Goal: Task Accomplishment & Management: Manage account settings

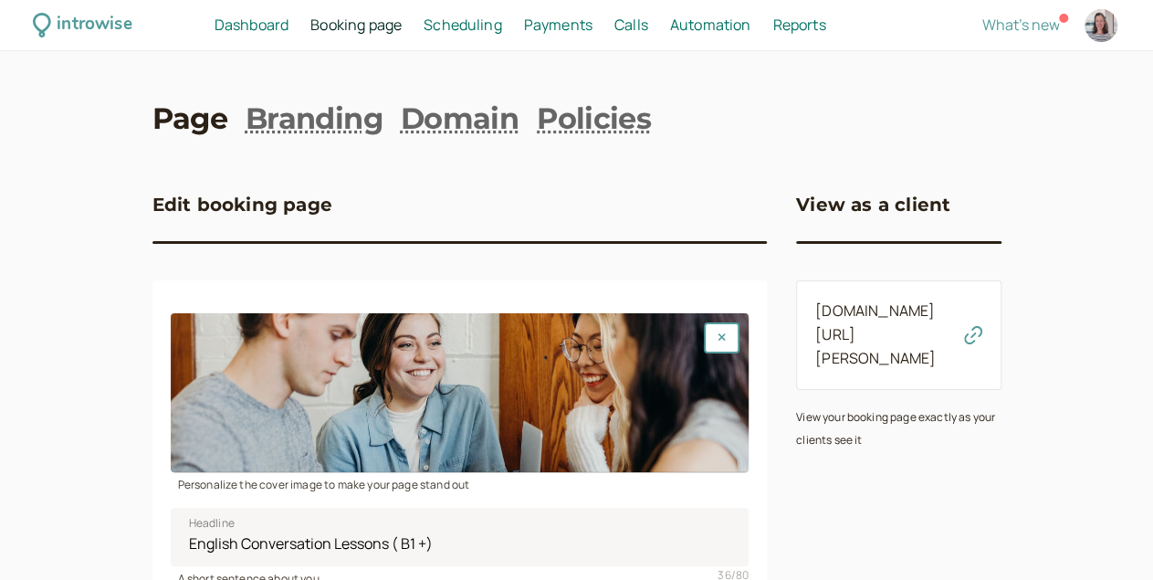
click at [982, 326] on icon "button" at bounding box center [973, 335] width 18 height 18
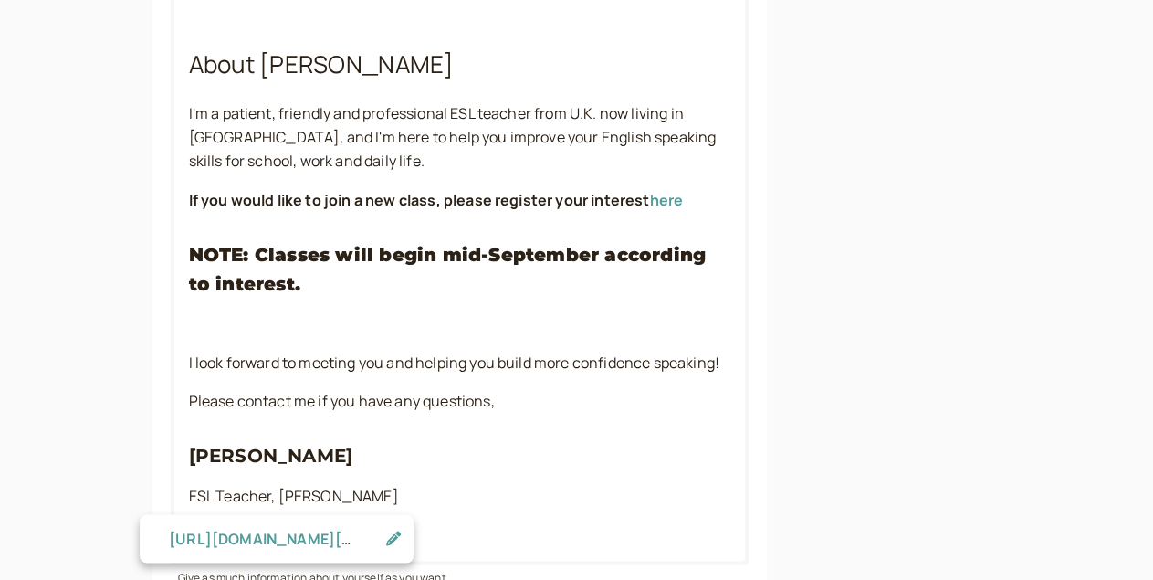
scroll to position [1632, 0]
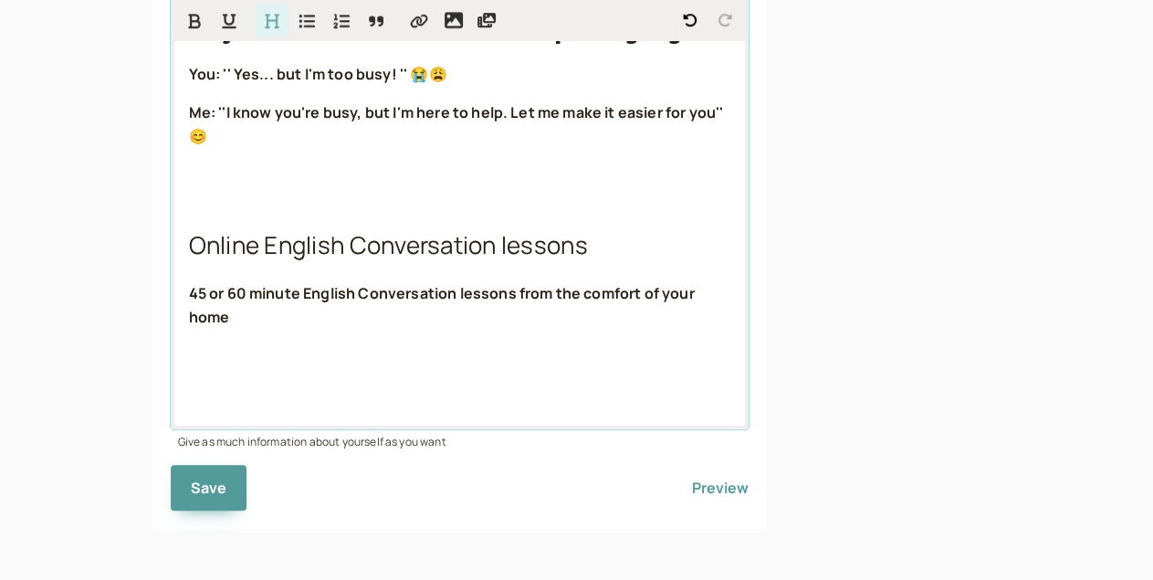
scroll to position [644, 0]
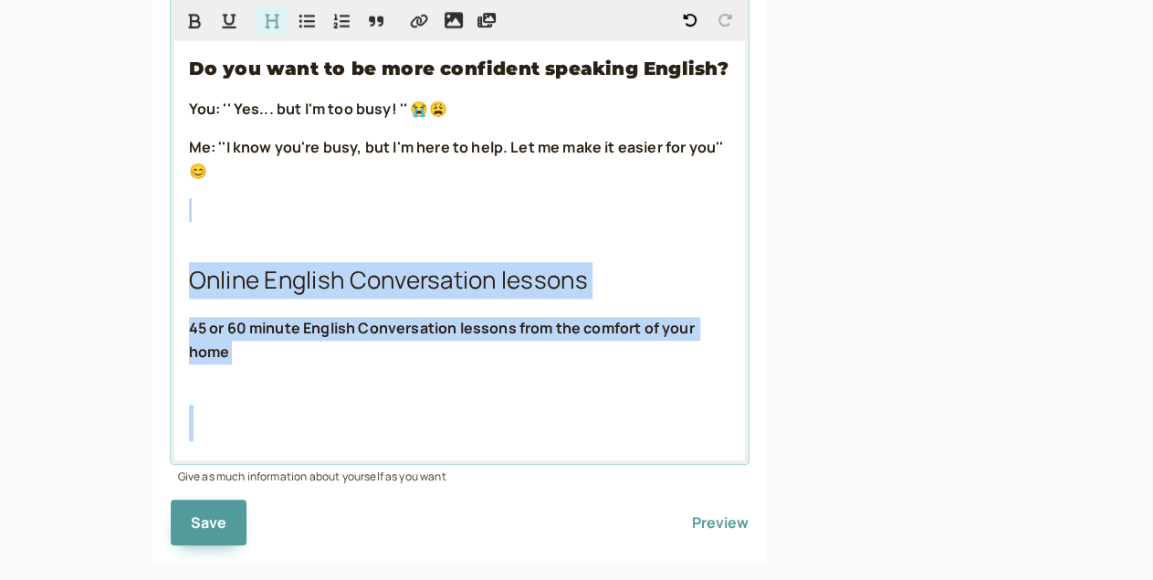
drag, startPoint x: 298, startPoint y: 390, endPoint x: 136, endPoint y: 228, distance: 228.5
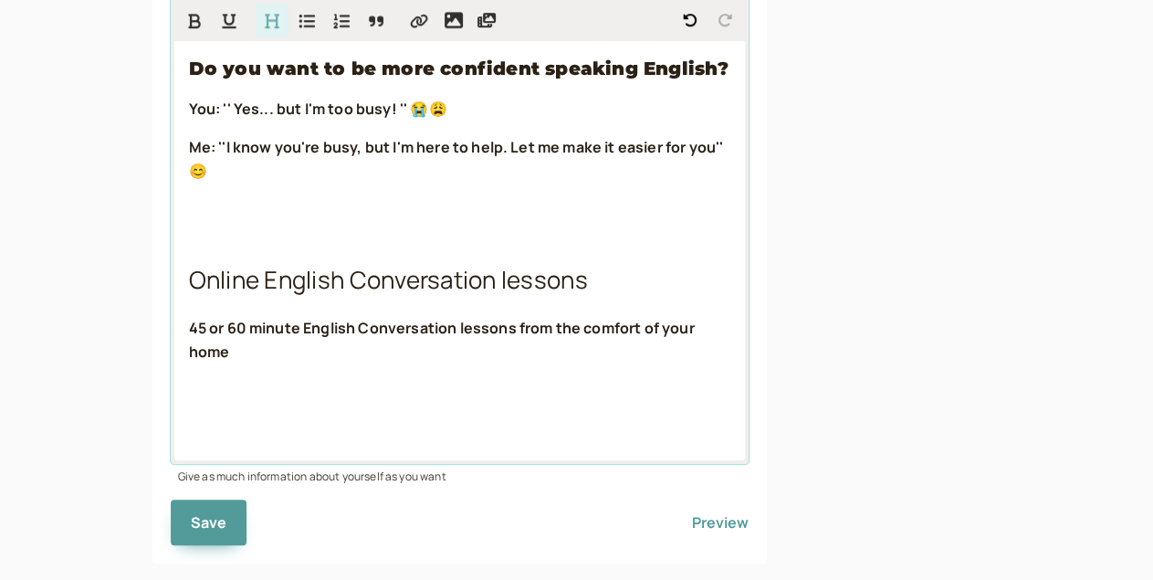
click at [256, 149] on p "Me: ''I know you're busy, but I'm here to help. Let me make it easier for you''…" at bounding box center [460, 159] width 542 height 47
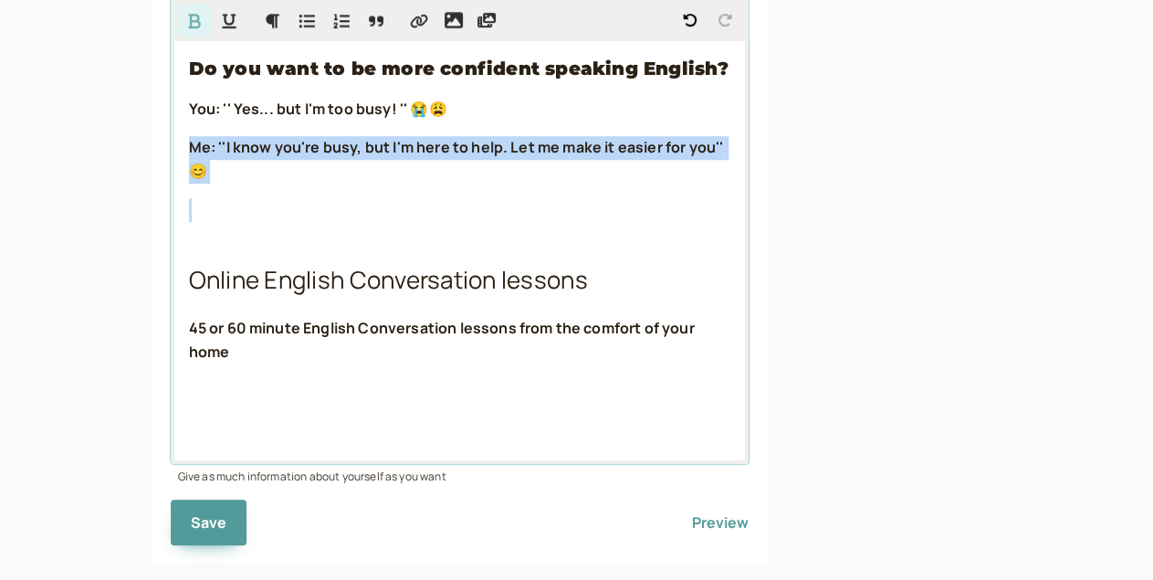
click at [256, 149] on p "Me: ''I know you're busy, but I'm here to help. Let me make it easier for you''…" at bounding box center [460, 159] width 542 height 47
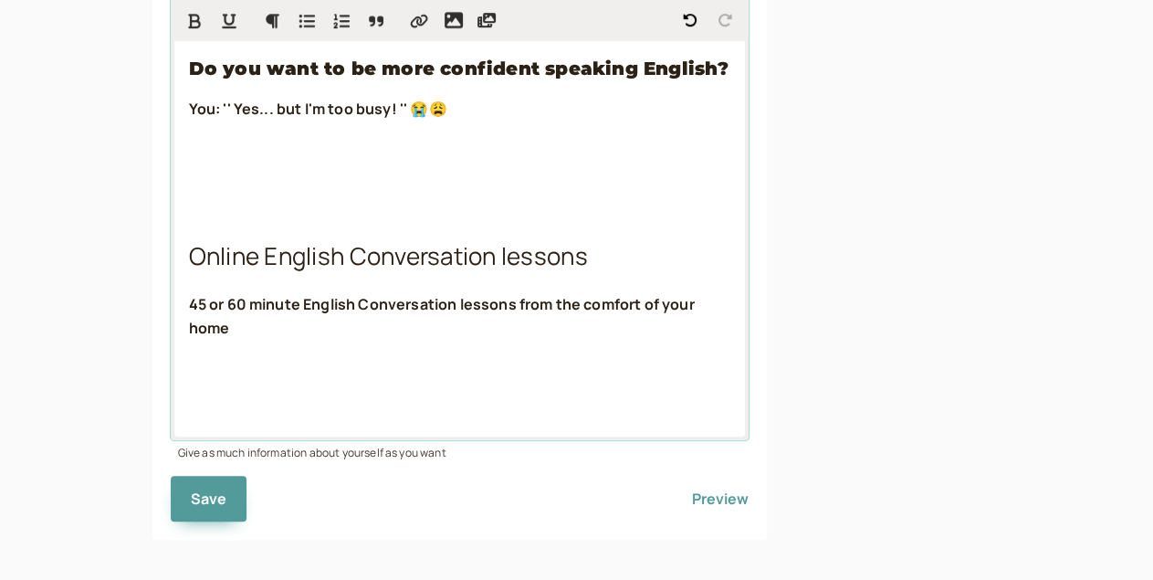
click at [226, 114] on strong "You: '' Yes... but I'm too busy! '' 😭😩" at bounding box center [318, 109] width 258 height 20
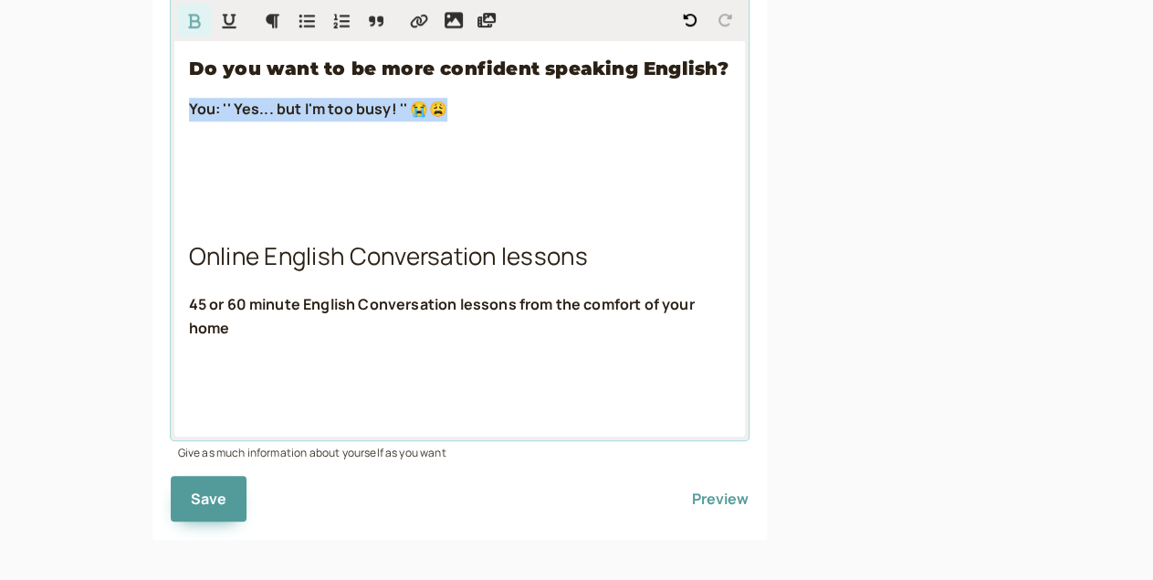
click at [226, 114] on strong "You: '' Yes... but I'm too busy! '' 😭😩" at bounding box center [318, 109] width 258 height 20
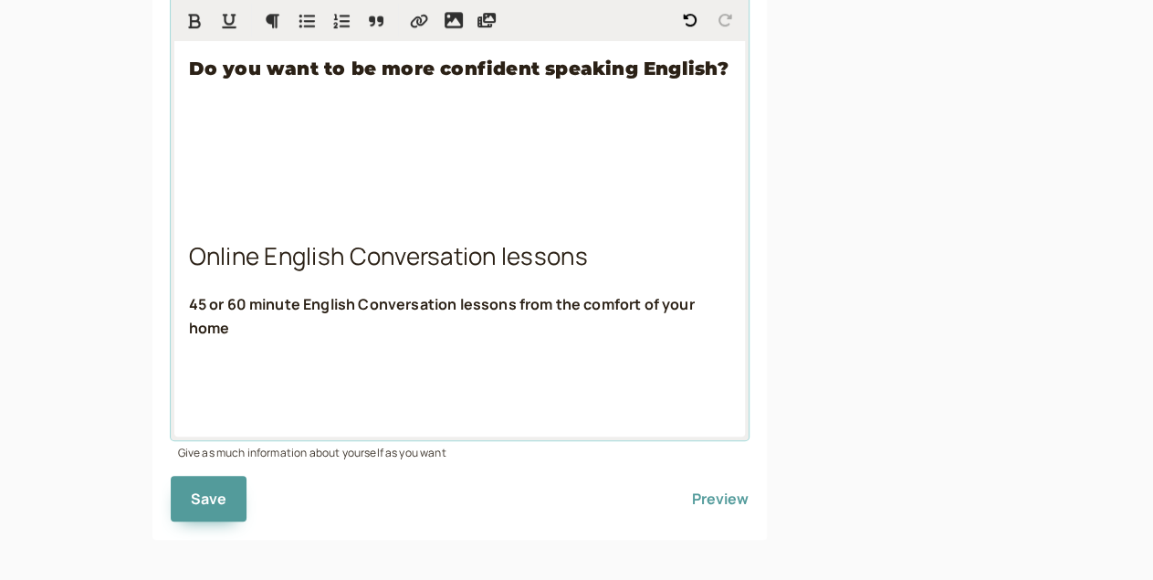
click at [198, 77] on strong "Do you want to be more confident speaking English?" at bounding box center [458, 69] width 539 height 22
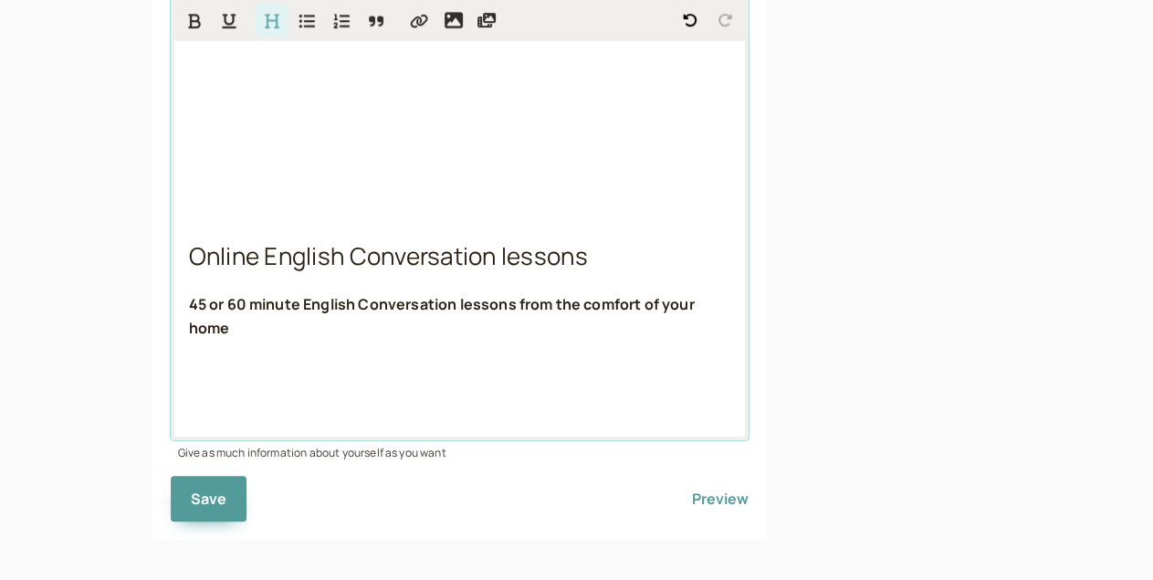
click at [189, 272] on span "Online English Conversation lessons" at bounding box center [388, 255] width 399 height 33
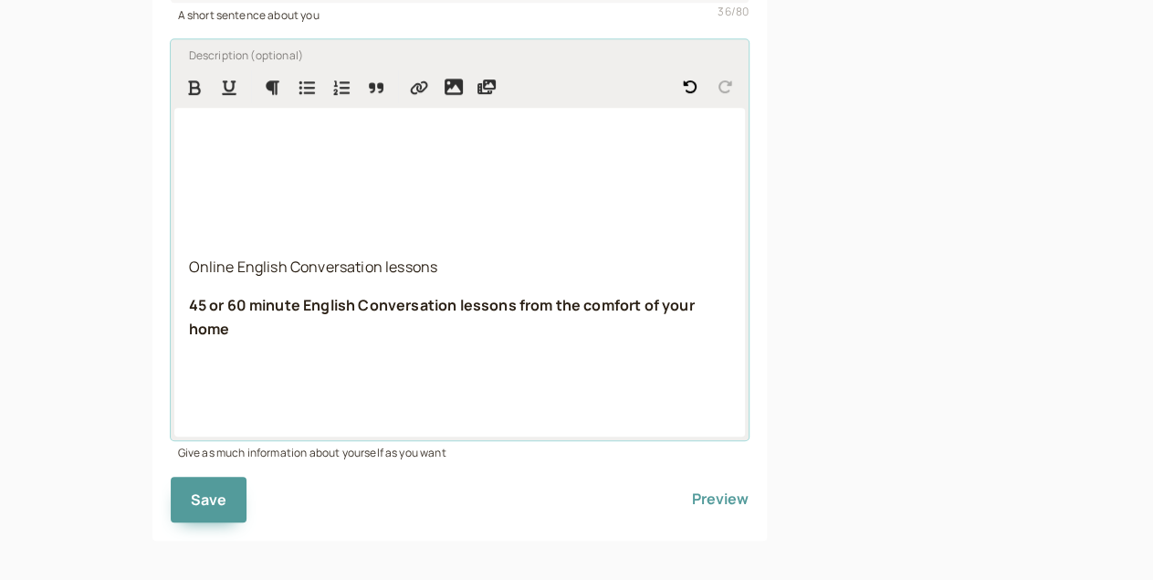
scroll to position [495, 0]
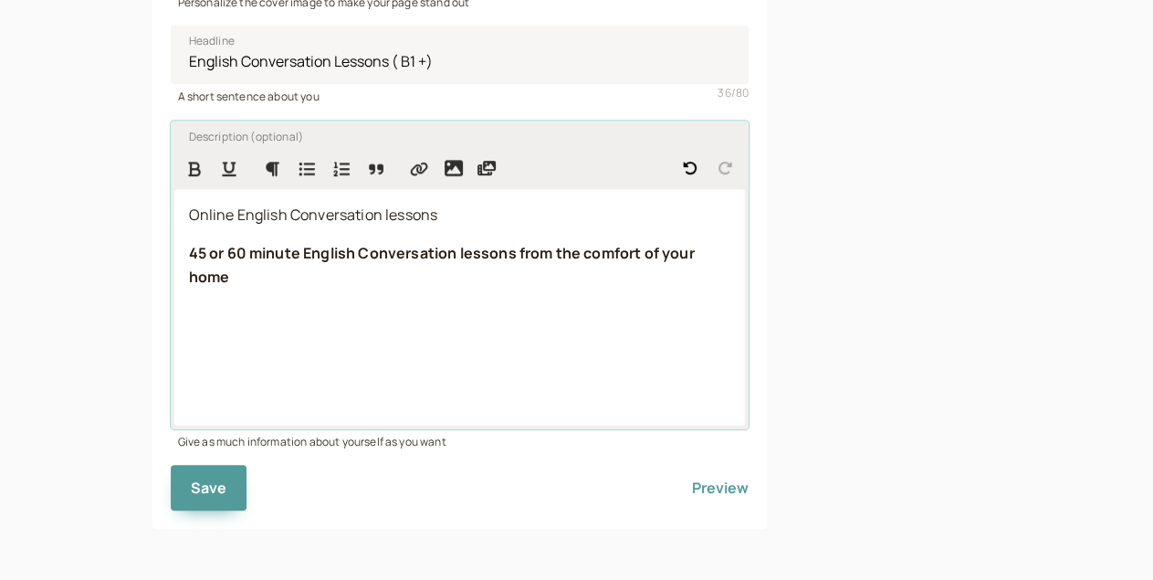
click at [189, 215] on span "Online English Conversation lessons" at bounding box center [313, 214] width 249 height 20
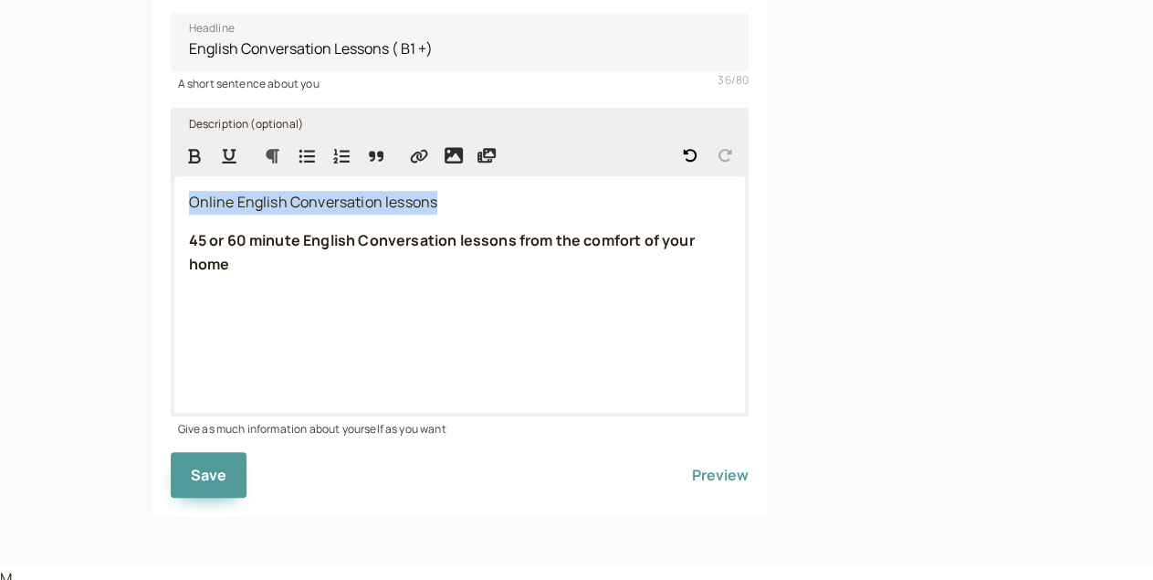
click at [263, 164] on icon "Formatting Options" at bounding box center [272, 156] width 18 height 16
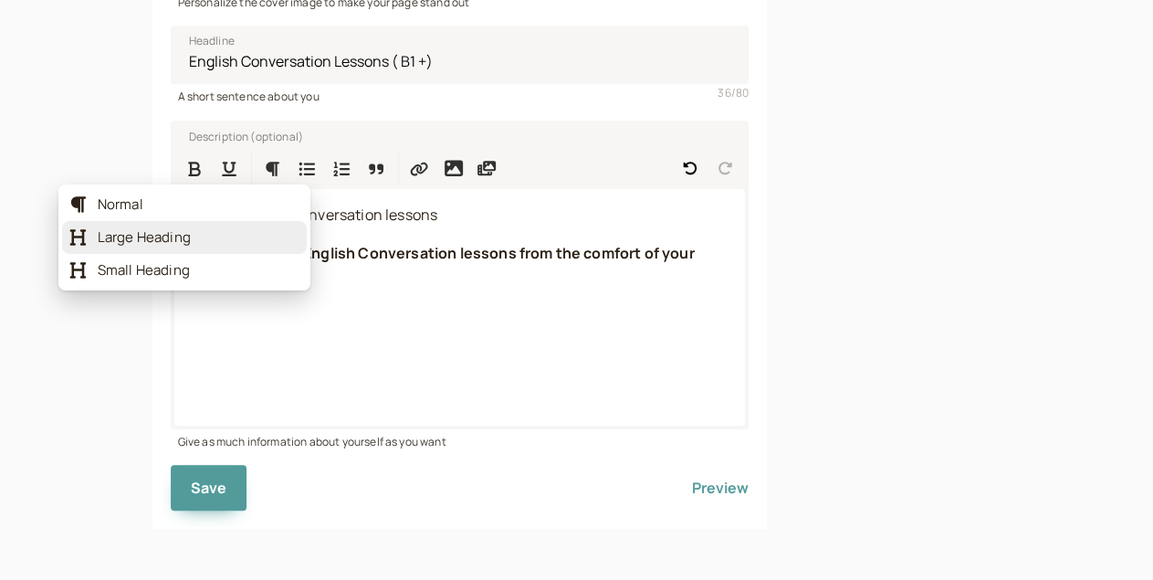
click at [165, 236] on span "Large Heading" at bounding box center [199, 237] width 202 height 18
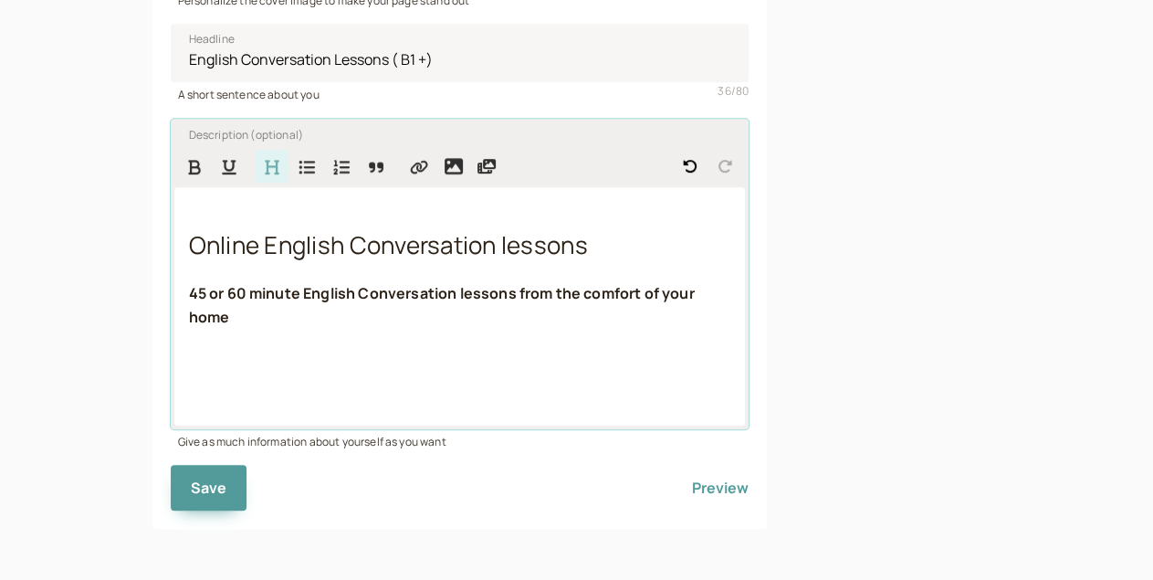
click at [189, 370] on h2 at bounding box center [460, 388] width 542 height 37
click at [174, 342] on div "Online English Conversation lessons 45 or 60 minute English Conversation lesson…" at bounding box center [459, 306] width 571 height 238
click at [189, 371] on span "Book your classes" at bounding box center [287, 387] width 197 height 33
click at [465, 370] on h2 "Booking Page for your classes" at bounding box center [460, 388] width 542 height 37
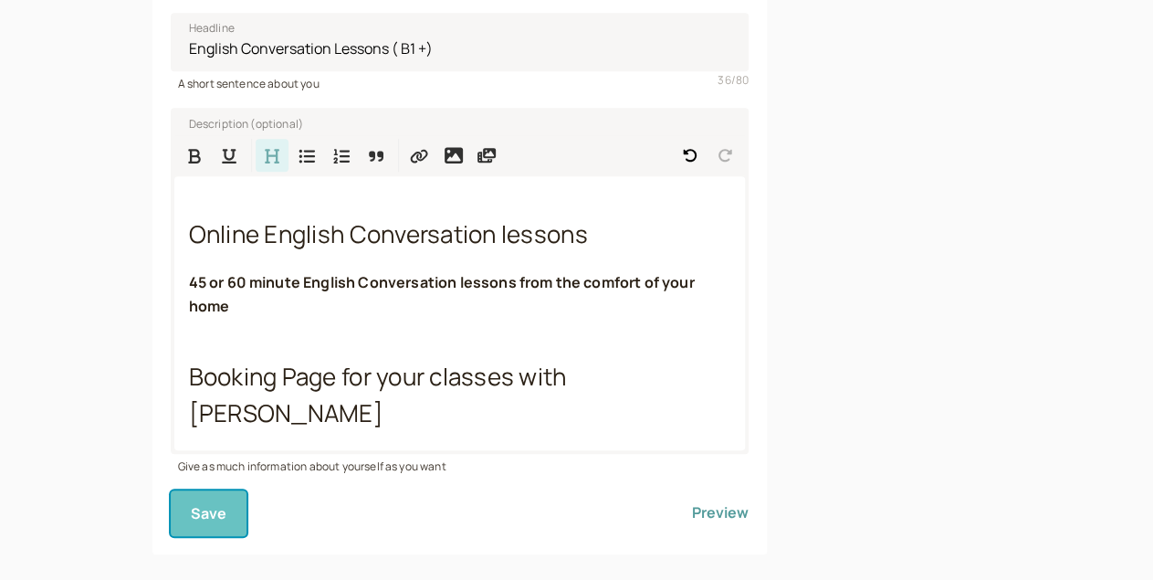
click at [191, 503] on span "Save" at bounding box center [209, 513] width 37 height 20
click at [692, 490] on button "Preview" at bounding box center [720, 513] width 57 height 46
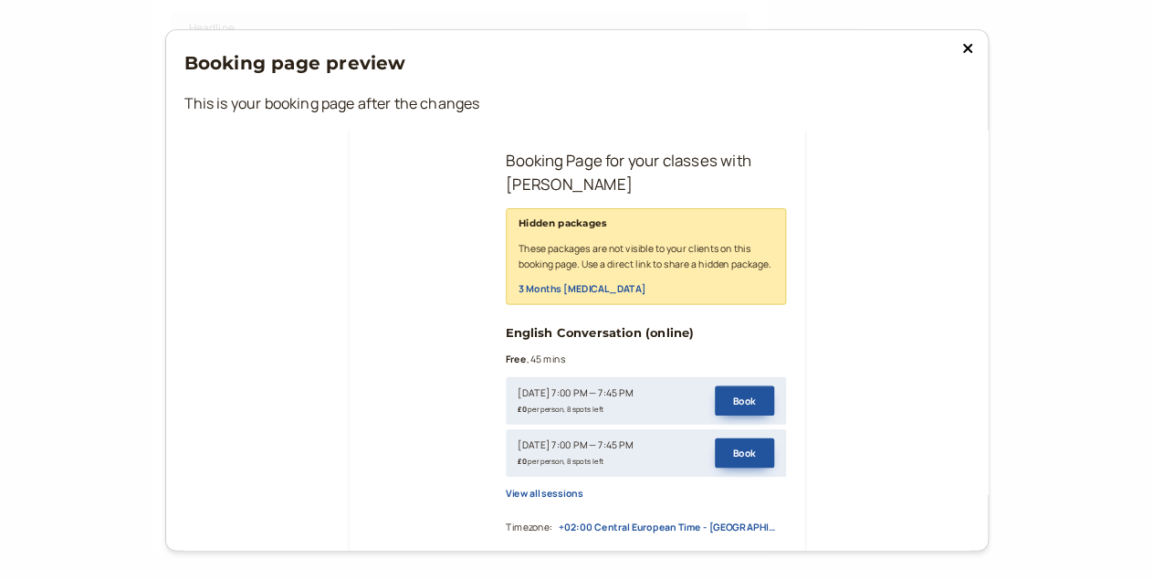
scroll to position [618, 0]
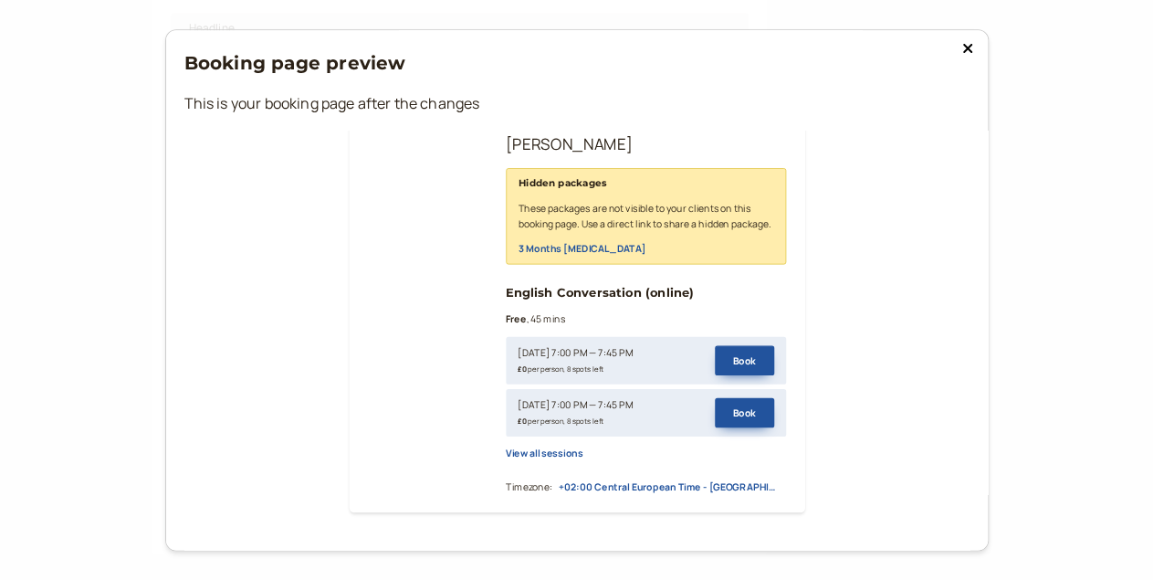
click at [957, 44] on button at bounding box center [968, 48] width 22 height 18
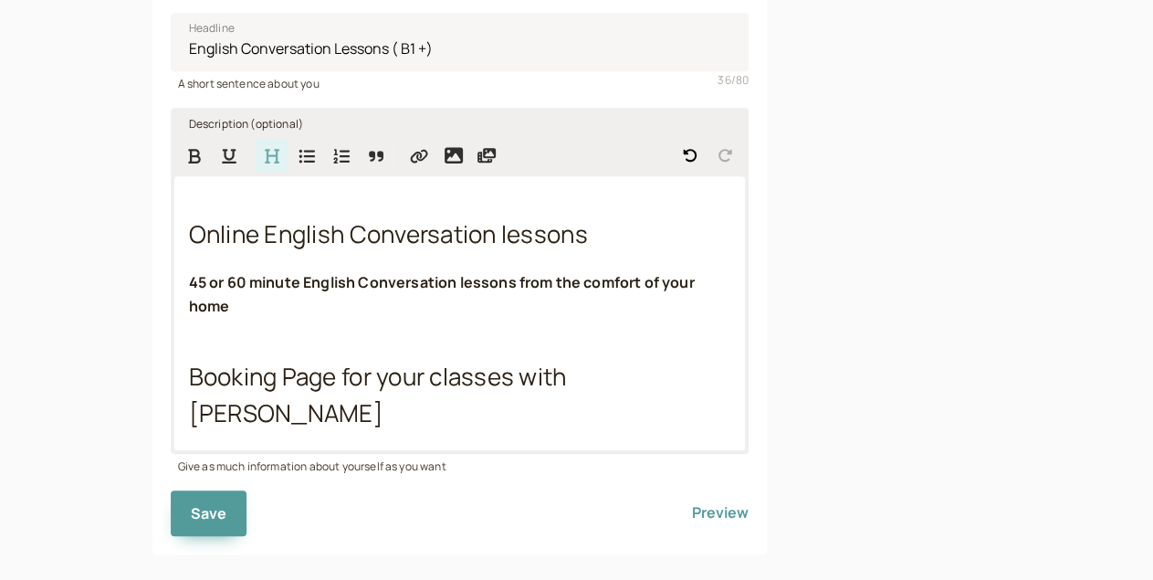
scroll to position [0, 0]
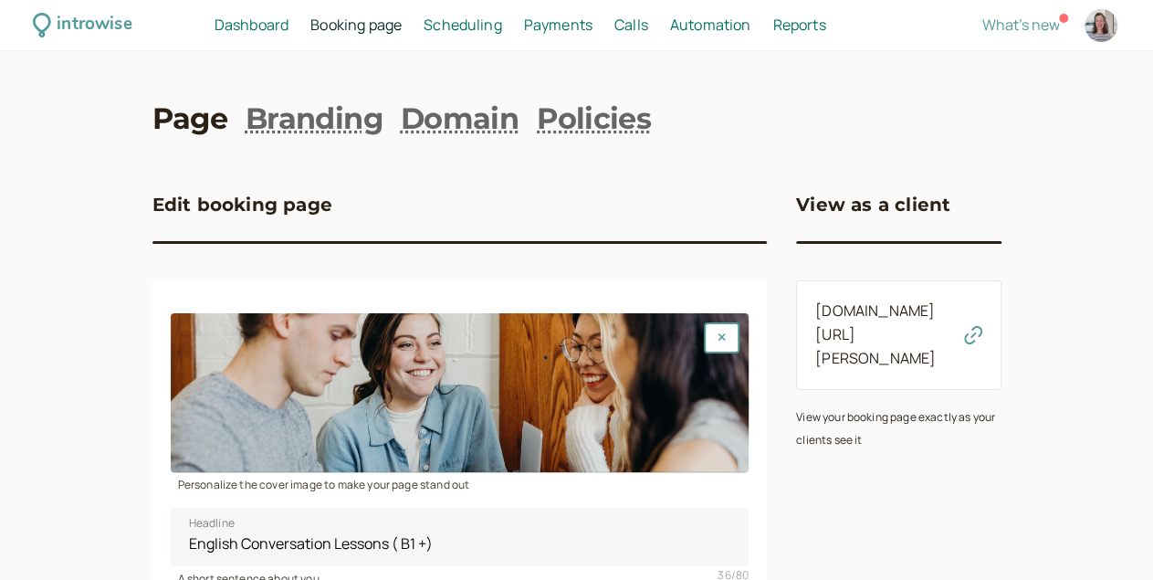
click at [982, 326] on icon "button" at bounding box center [973, 335] width 18 height 18
click at [152, 123] on link "Page" at bounding box center [189, 119] width 75 height 41
click at [251, 129] on link "Branding" at bounding box center [314, 119] width 137 height 41
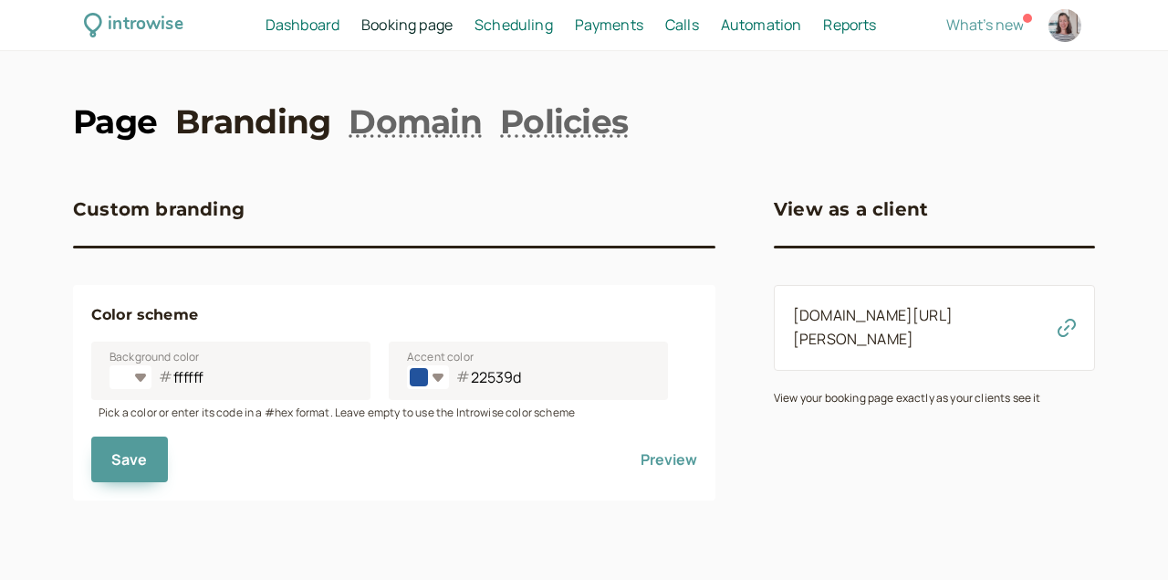
click at [141, 125] on link "Page" at bounding box center [115, 122] width 84 height 46
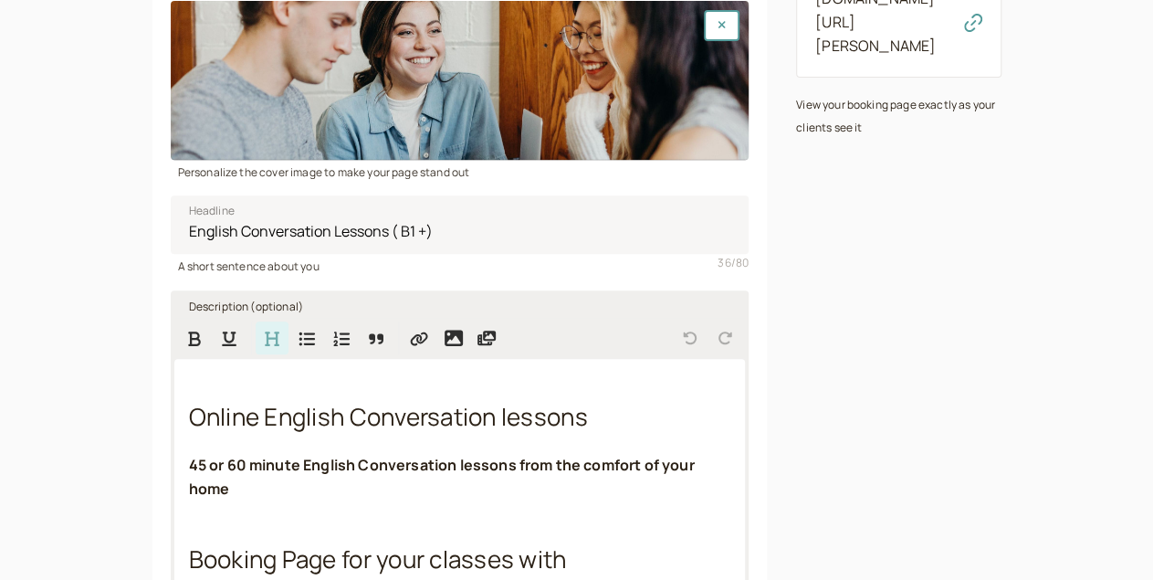
scroll to position [387, 0]
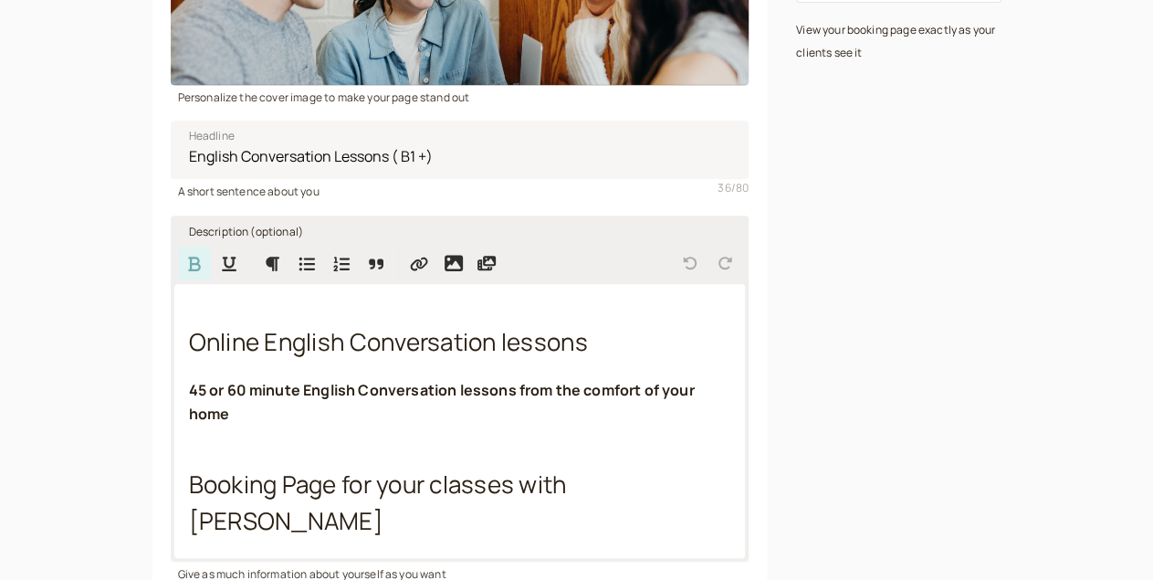
click at [333, 393] on strong "45 or 60 minute English Conversation lessons from the comfort of your home" at bounding box center [443, 402] width 508 height 44
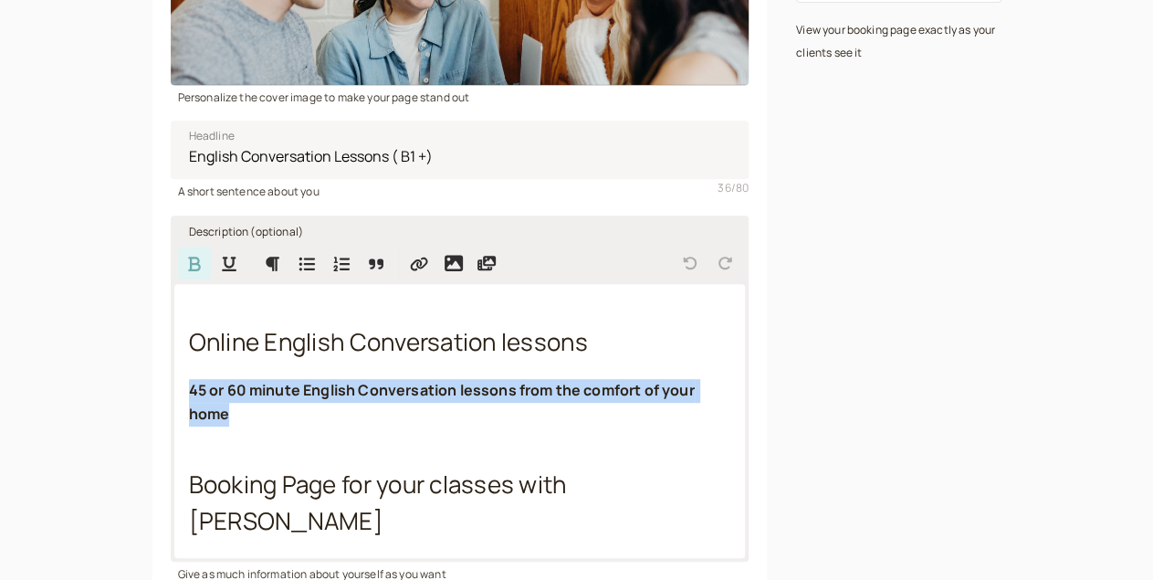
click at [333, 393] on strong "45 or 60 minute English Conversation lessons from the comfort of your home" at bounding box center [443, 402] width 508 height 44
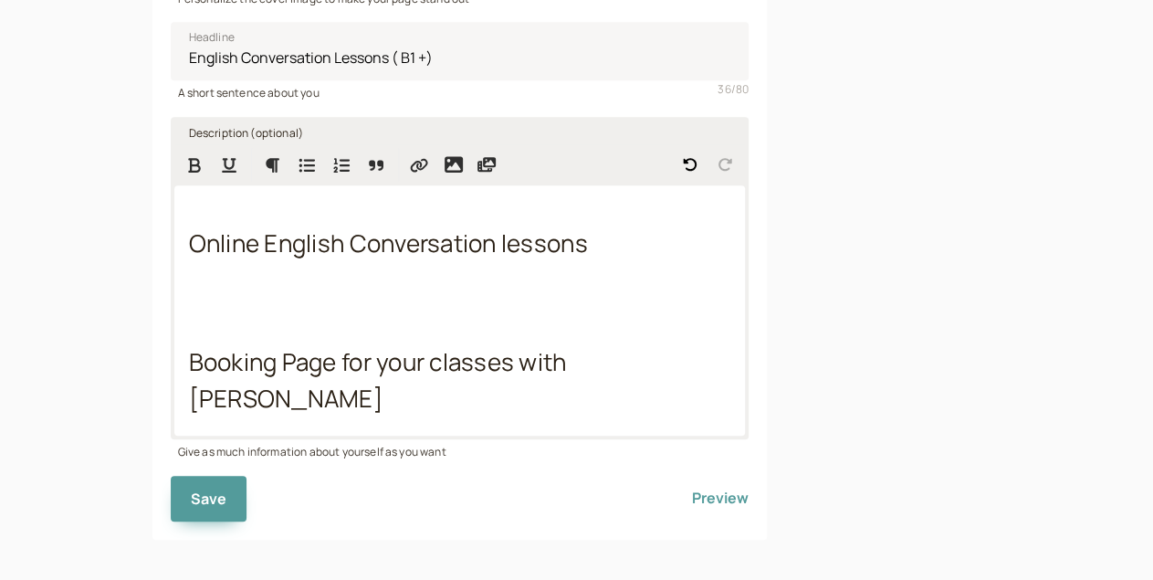
scroll to position [495, 0]
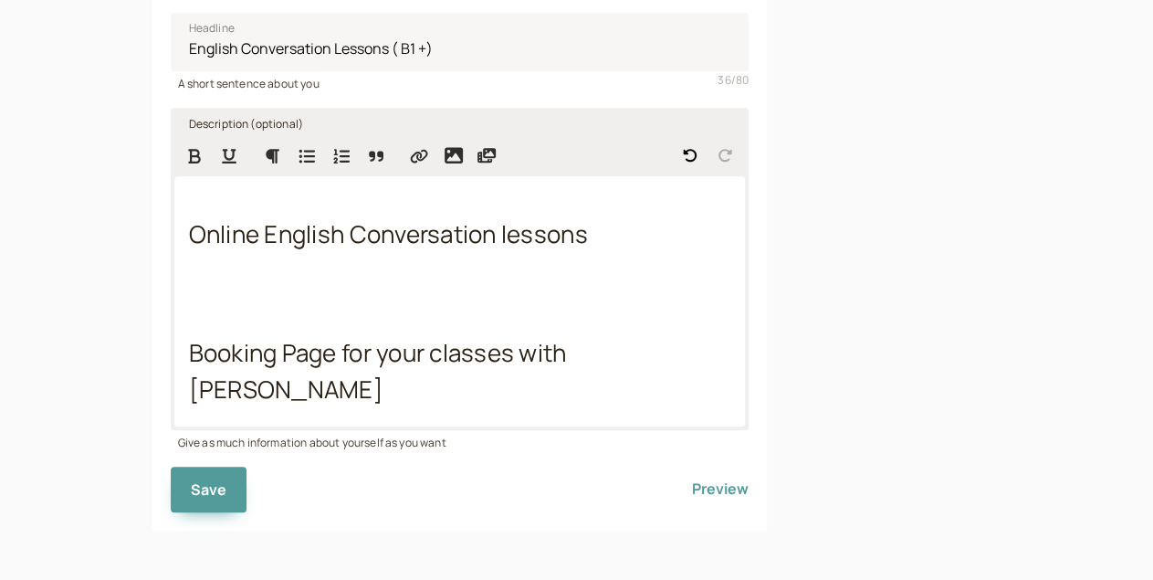
click at [174, 319] on div "Online English Conversation lessons Booking Page for your classes with [PERSON_…" at bounding box center [459, 301] width 571 height 250
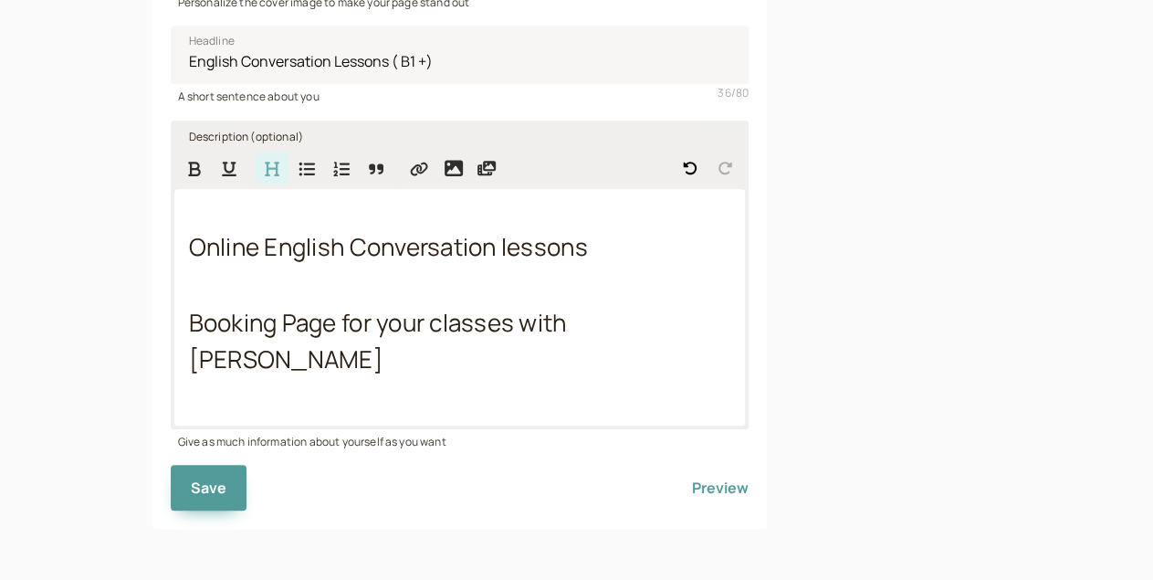
click at [174, 288] on div "Online English Conversation lessons Booking Page for your classes with [PERSON_…" at bounding box center [459, 307] width 571 height 236
click at [174, 361] on div "Online English Conversation lessons Booking Page for your classes with [PERSON_…" at bounding box center [459, 307] width 571 height 236
click at [174, 391] on div "Online English Conversation lessons Booking Page for your classes with [PERSON_…" at bounding box center [459, 307] width 571 height 236
click at [182, 266] on div "Online English Conversation lessons Booking Page for your classes with [PERSON_…" at bounding box center [459, 307] width 571 height 236
click at [174, 218] on div "Online English Conversation lessons Booking Page for your classes with [PERSON_…" at bounding box center [459, 307] width 571 height 236
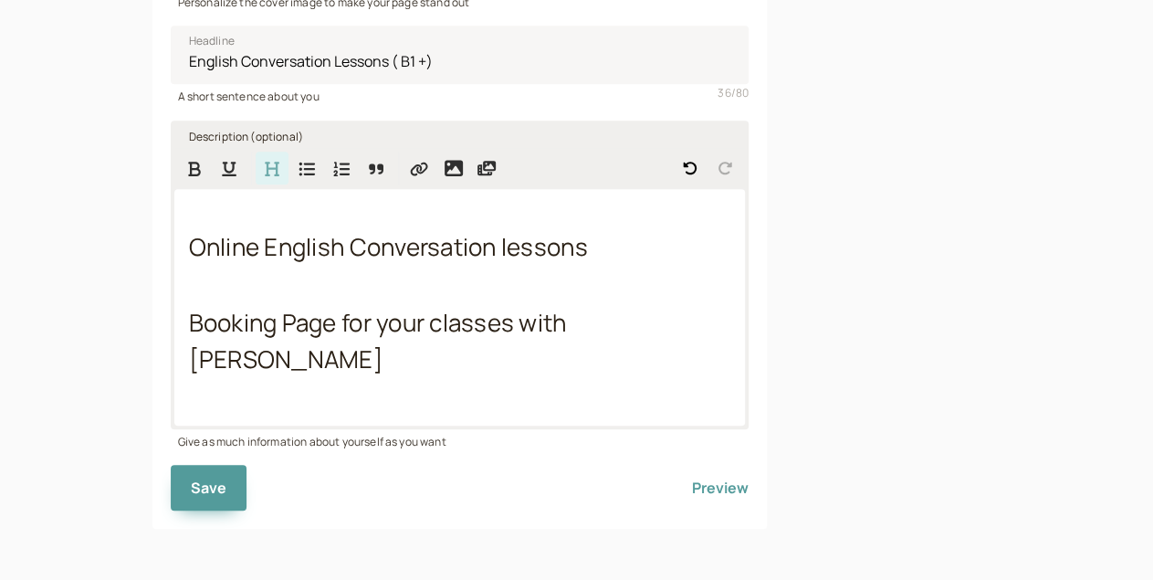
click at [174, 249] on div "Online English Conversation lessons Booking Page for your classes with [PERSON_…" at bounding box center [459, 307] width 571 height 236
click at [191, 485] on span "Save" at bounding box center [209, 487] width 37 height 20
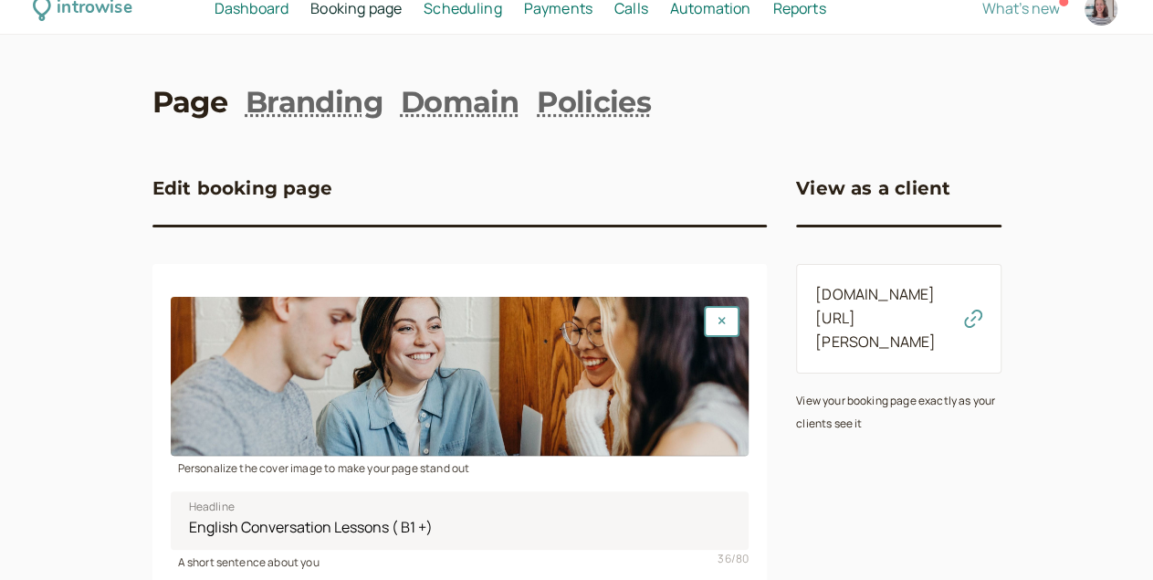
scroll to position [0, 0]
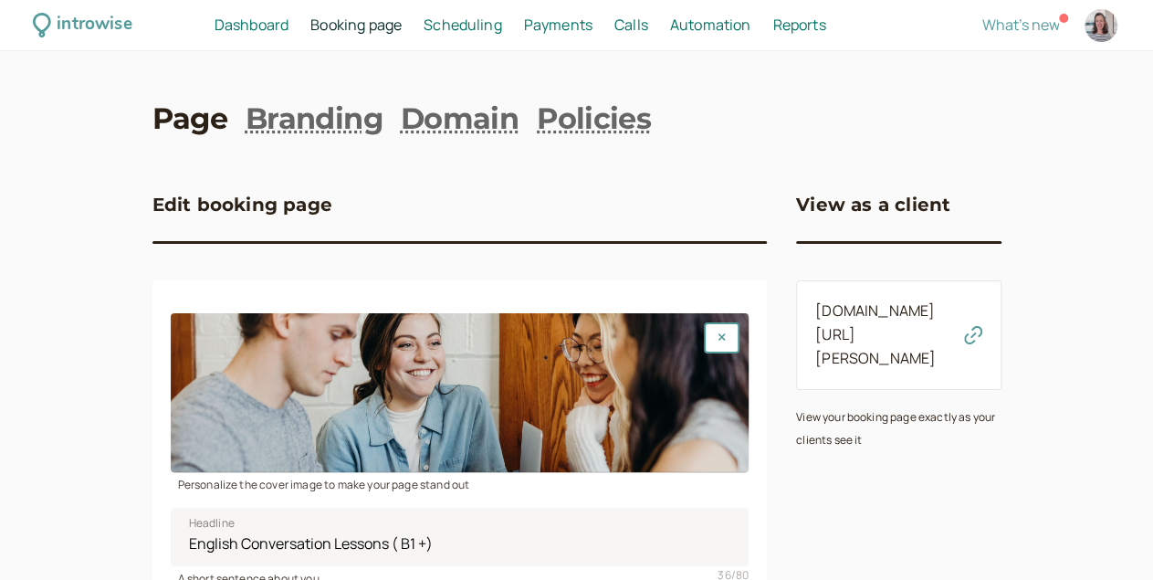
click at [982, 326] on icon "button" at bounding box center [973, 335] width 18 height 18
click at [861, 313] on link "[DOMAIN_NAME][URL][PERSON_NAME]" at bounding box center [875, 334] width 120 height 68
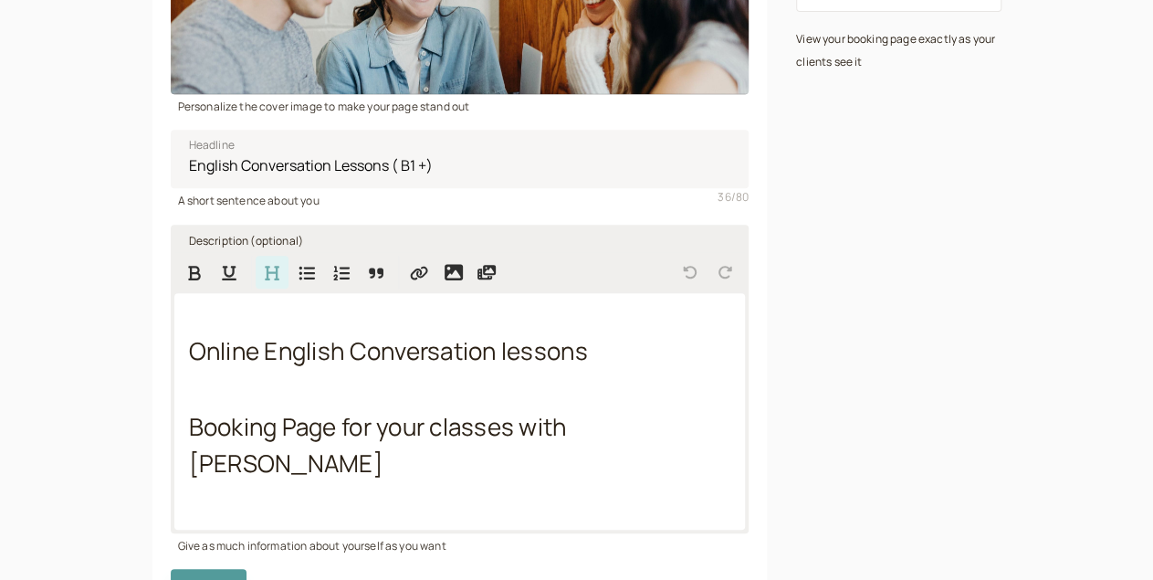
scroll to position [495, 0]
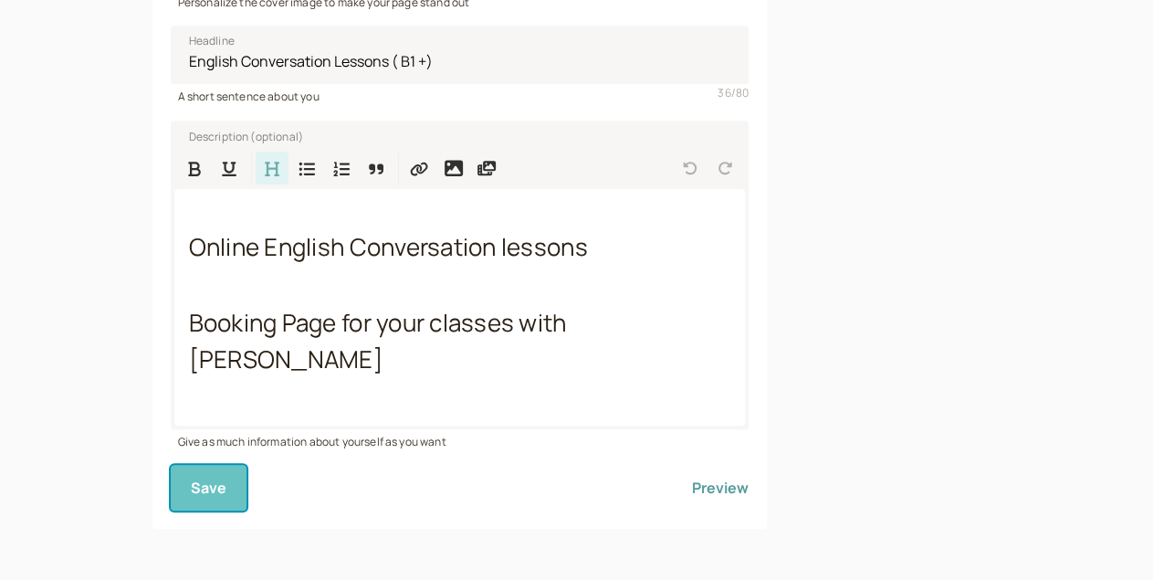
click at [191, 492] on span "Save" at bounding box center [209, 487] width 37 height 20
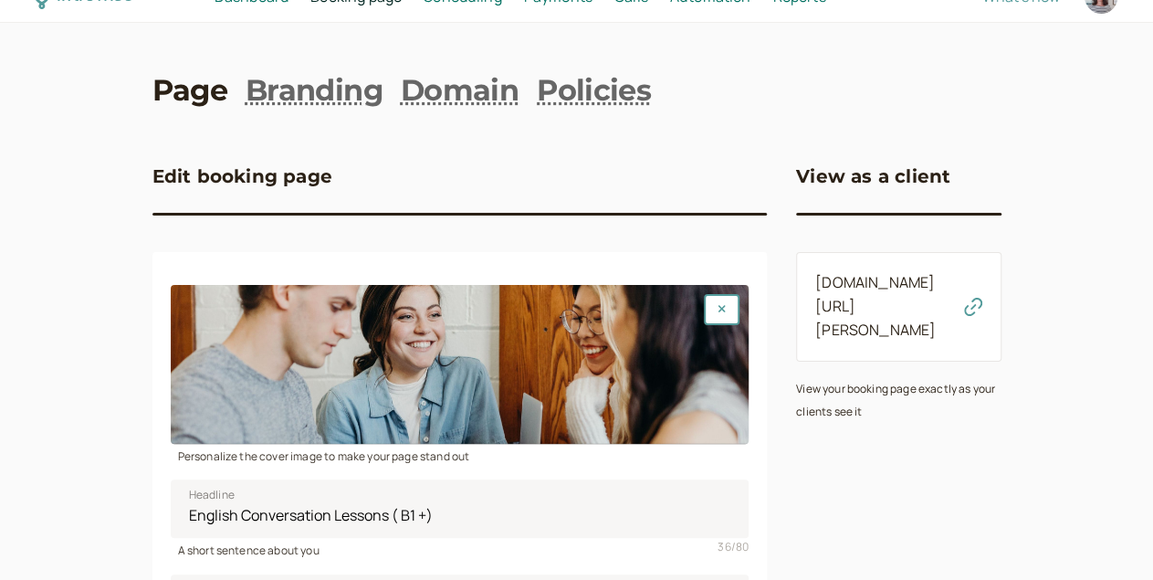
scroll to position [0, 0]
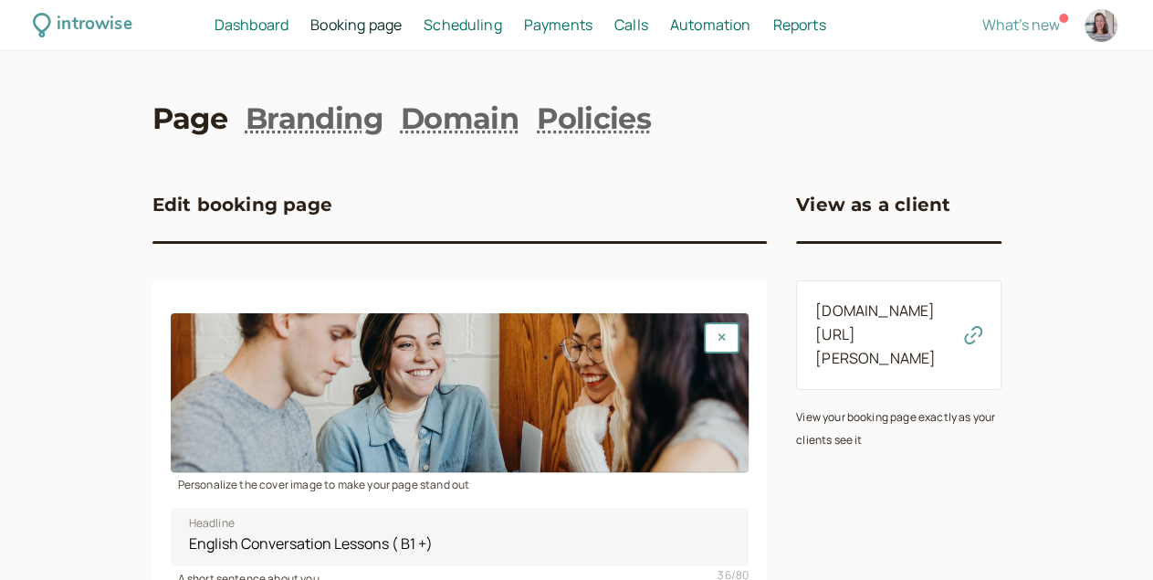
click at [908, 319] on link "[DOMAIN_NAME][URL][PERSON_NAME]" at bounding box center [875, 334] width 120 height 68
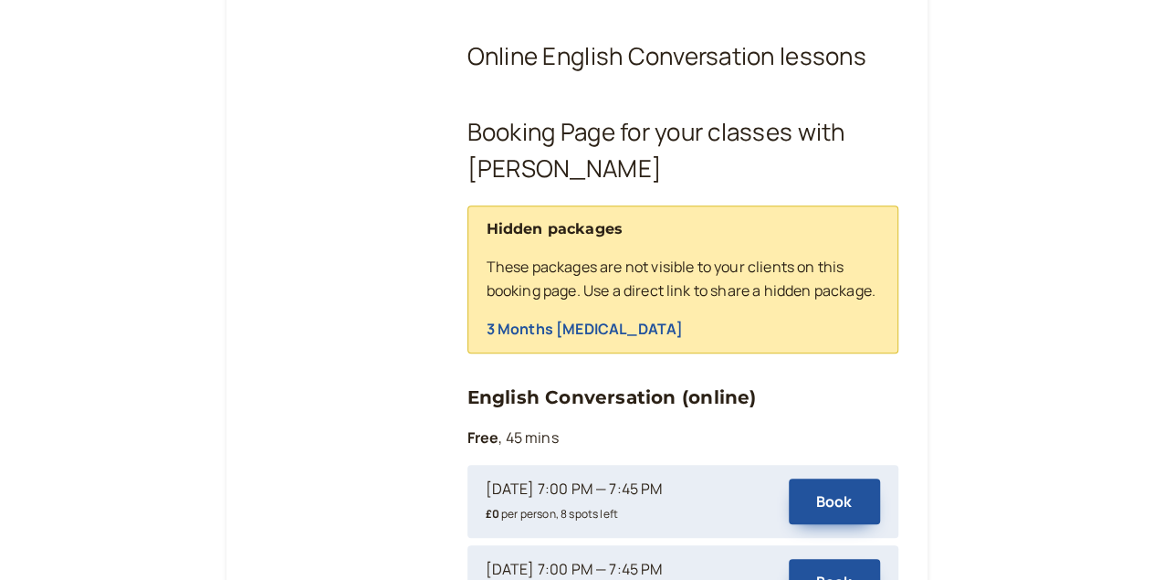
scroll to position [383, 0]
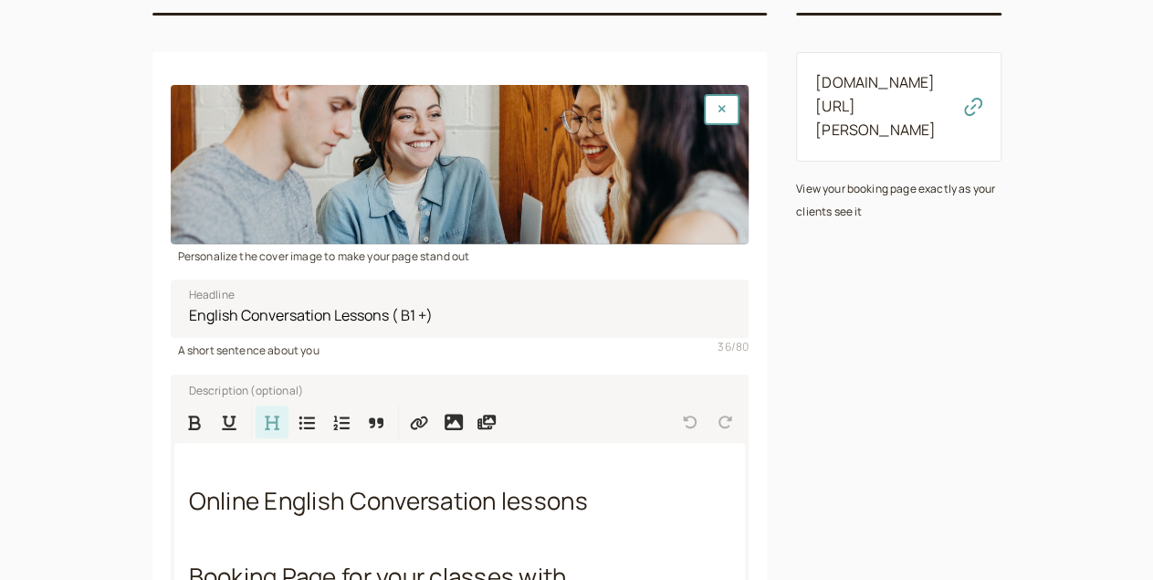
scroll to position [229, 0]
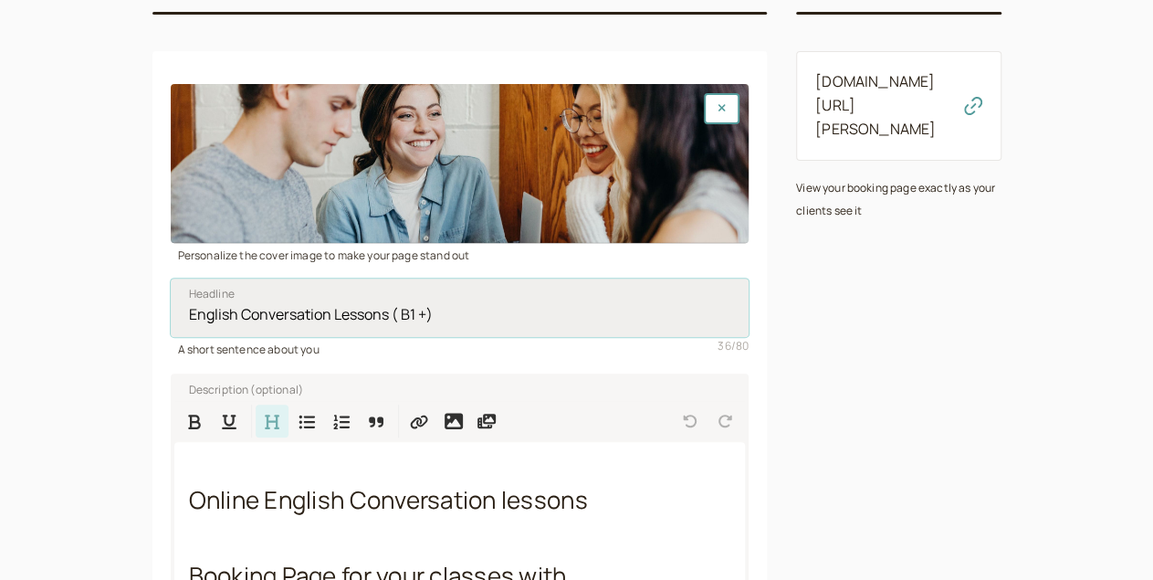
click at [210, 318] on input "English Conversation Lessons ( B1 +)" at bounding box center [460, 307] width 579 height 58
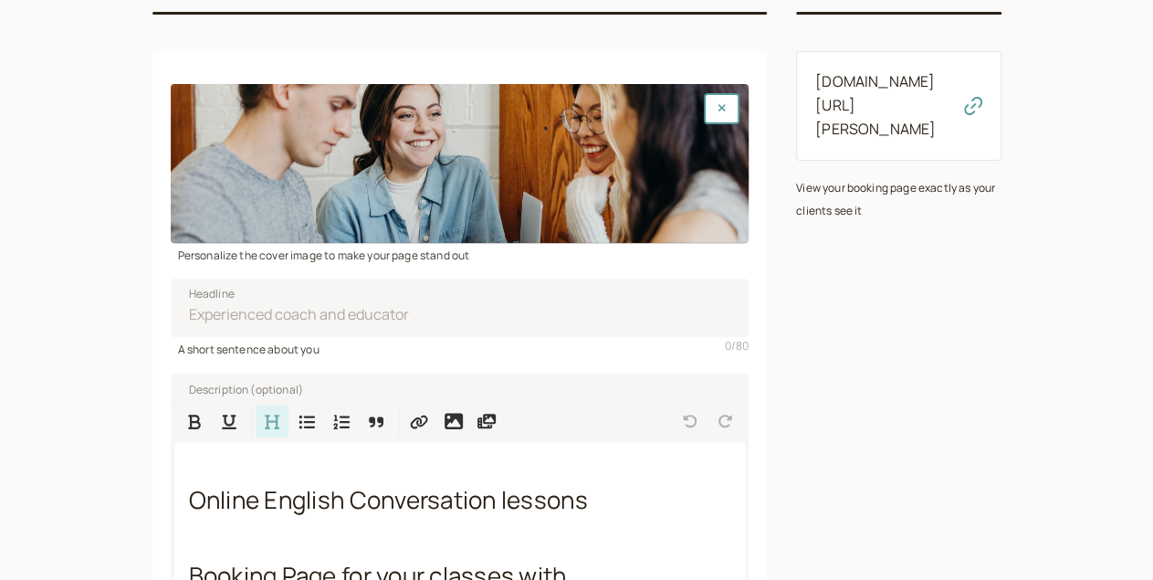
click at [284, 378] on div "Description (optional) Online English Conversation lessons Booking Page for you…" at bounding box center [460, 531] width 579 height 345
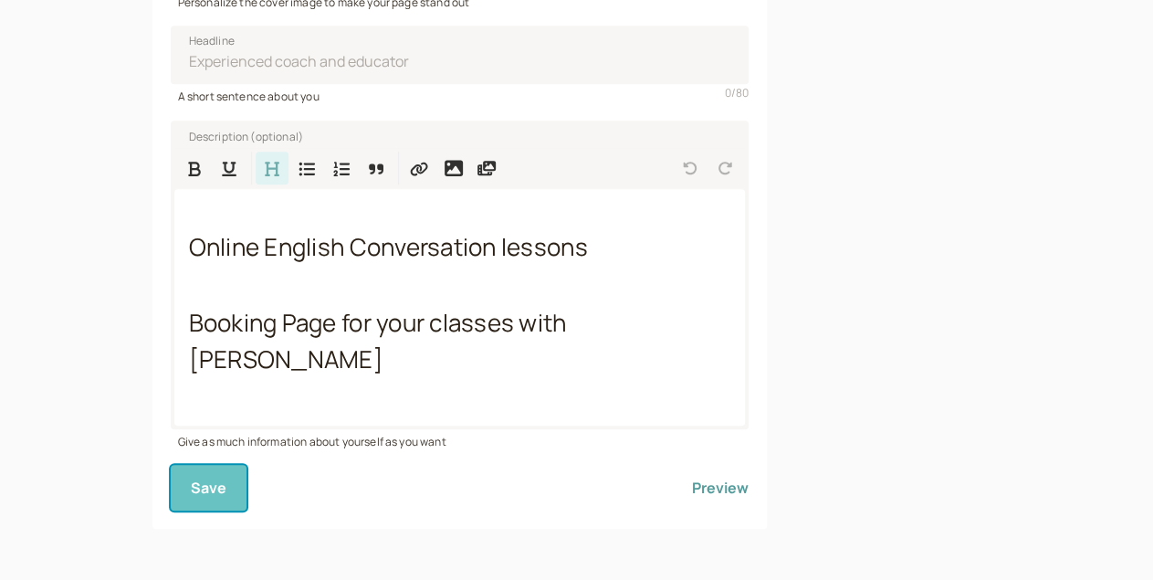
click at [171, 472] on button "Save" at bounding box center [209, 488] width 77 height 46
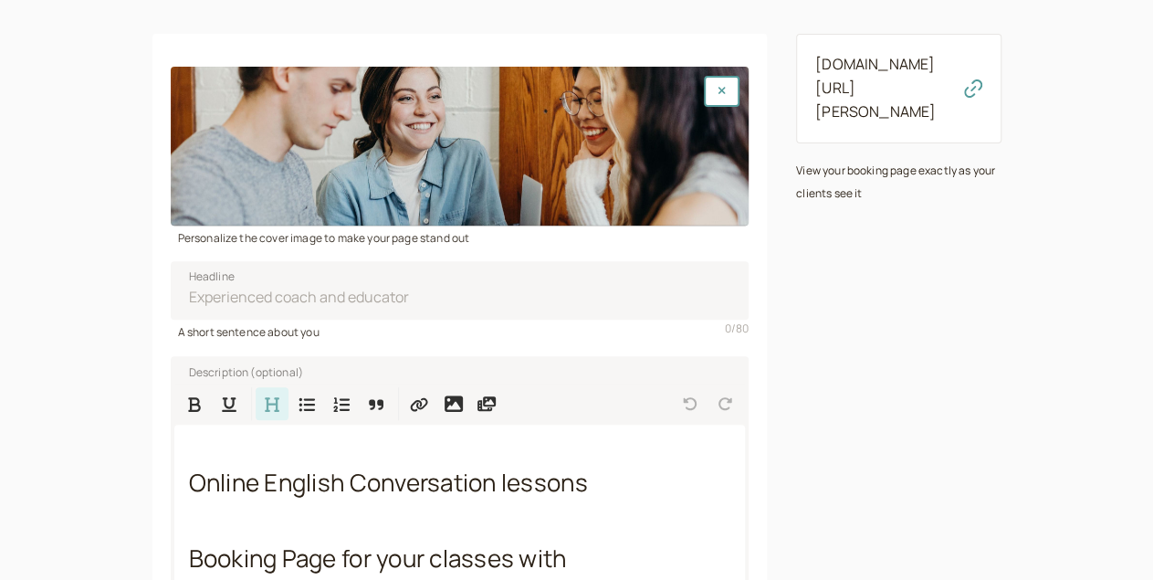
scroll to position [244, 0]
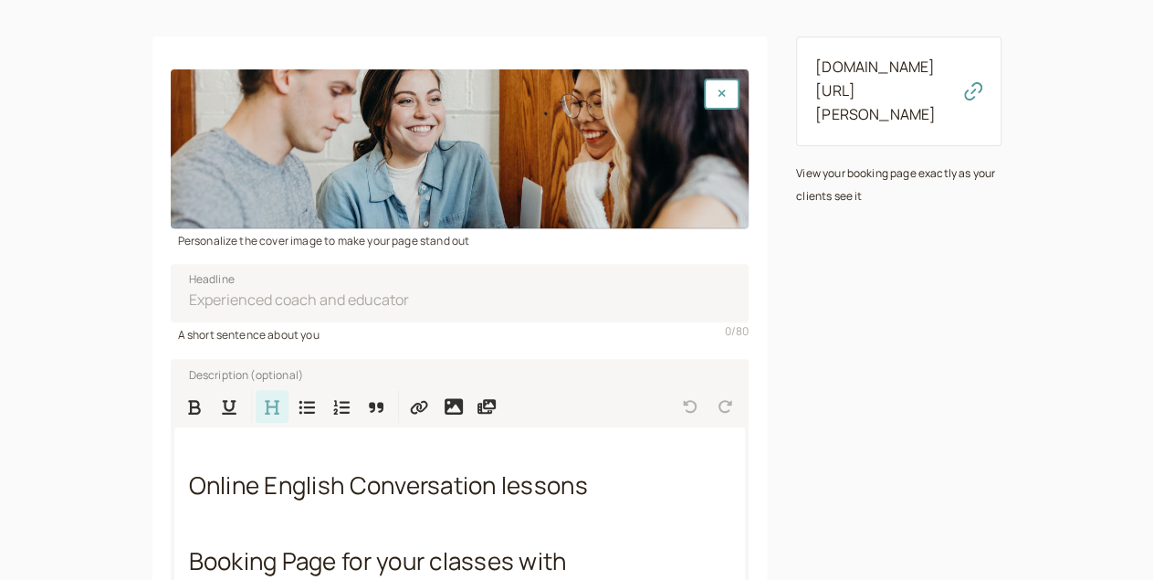
click at [850, 73] on link "[DOMAIN_NAME][URL][PERSON_NAME]" at bounding box center [875, 91] width 120 height 68
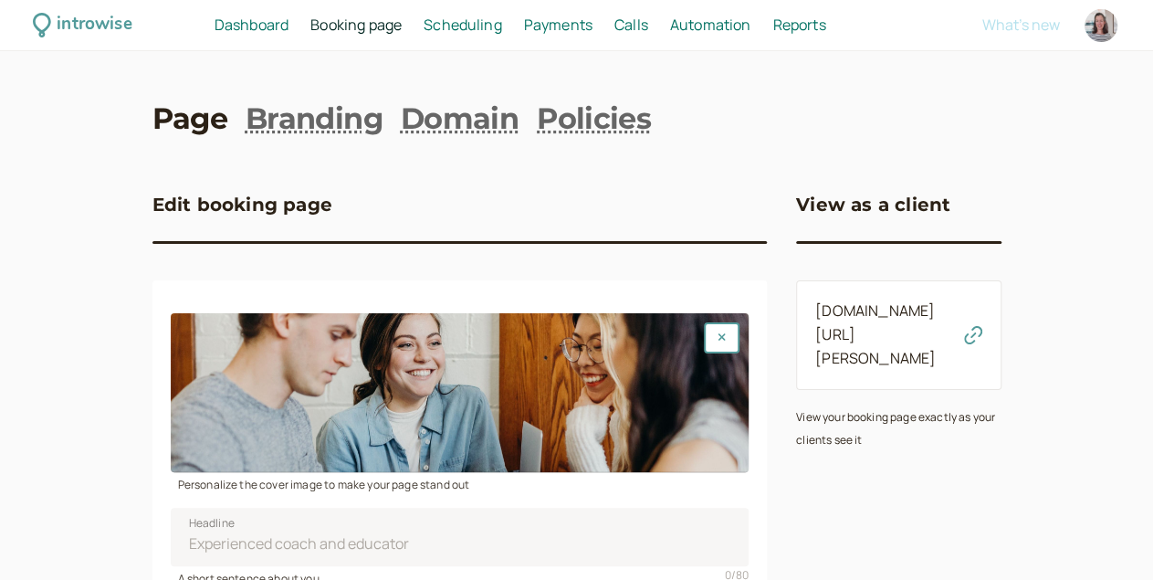
scroll to position [244, 0]
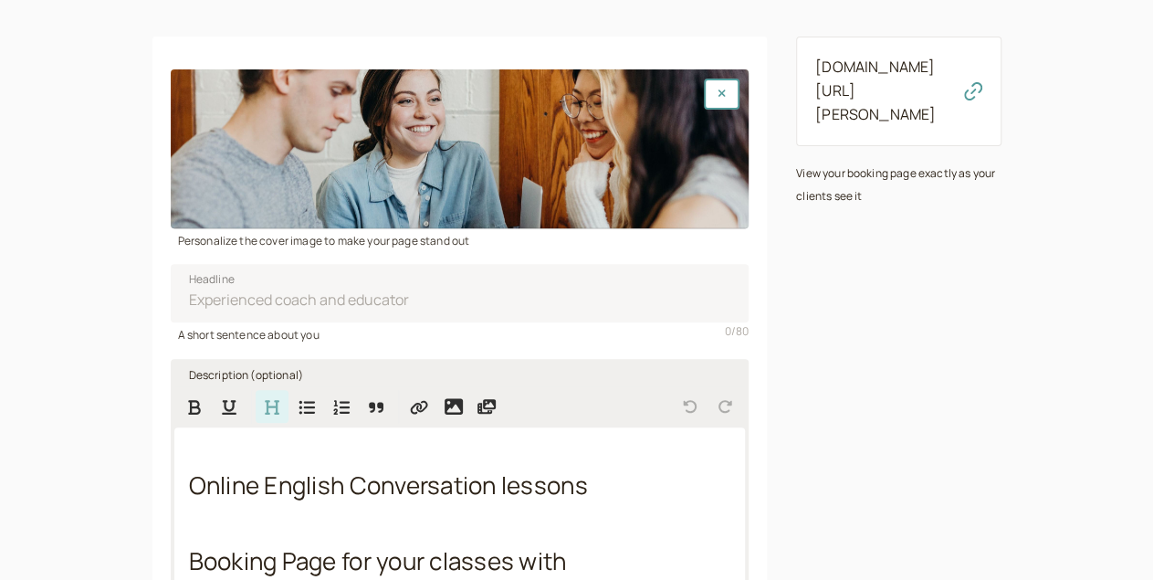
click at [193, 499] on span "Online English Conversation lessons" at bounding box center [388, 484] width 399 height 33
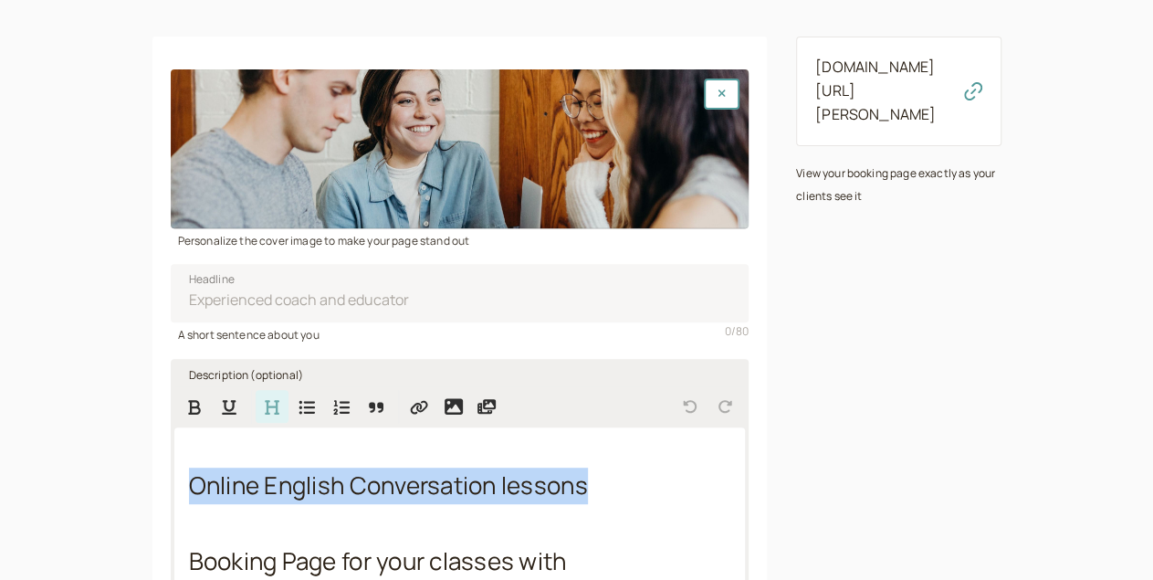
click at [193, 499] on span "Online English Conversation lessons" at bounding box center [388, 484] width 399 height 33
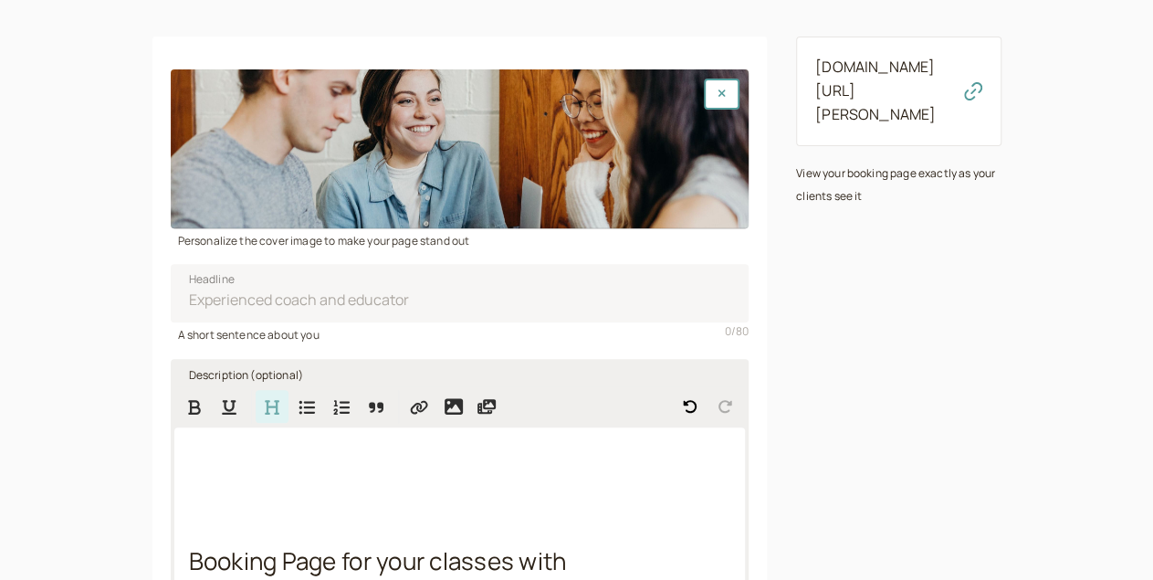
click at [260, 190] on div at bounding box center [460, 148] width 579 height 159
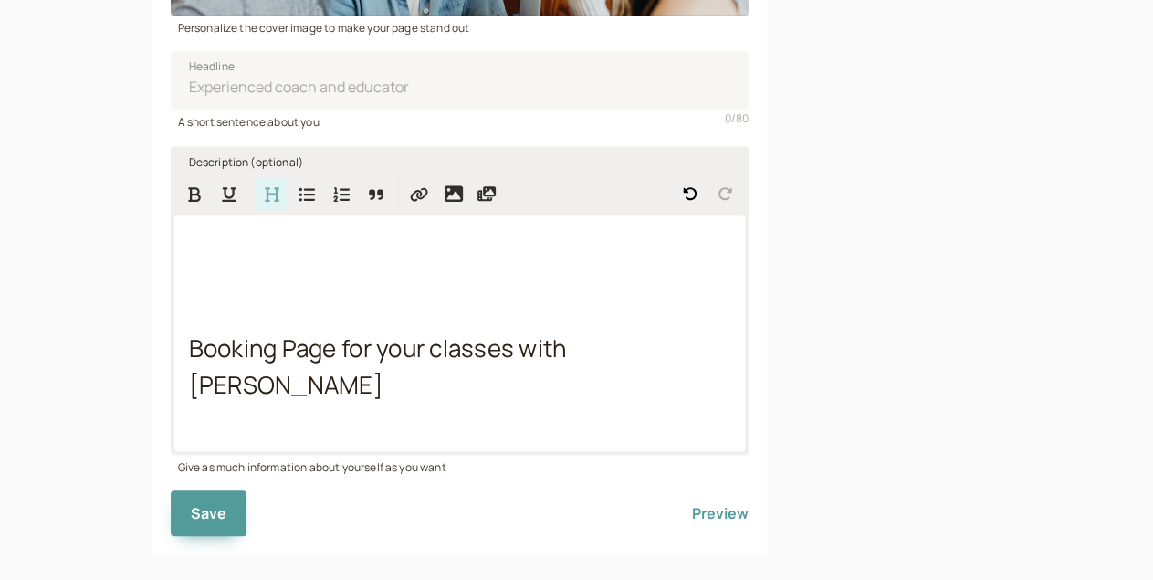
scroll to position [461, 0]
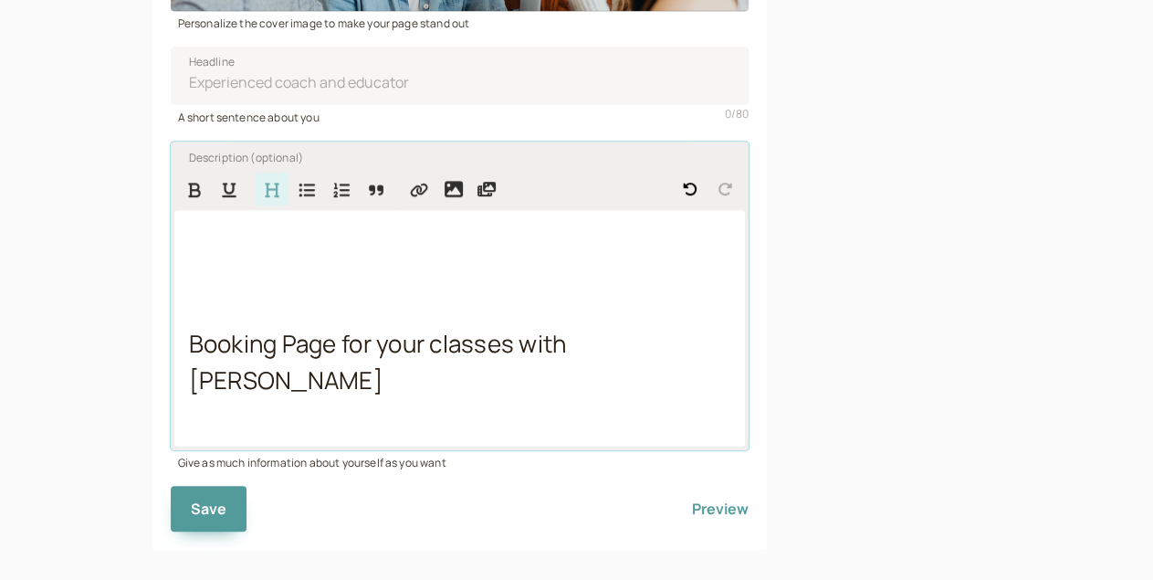
click at [189, 366] on span "Booking Page for your classes with [PERSON_NAME]" at bounding box center [380, 361] width 382 height 69
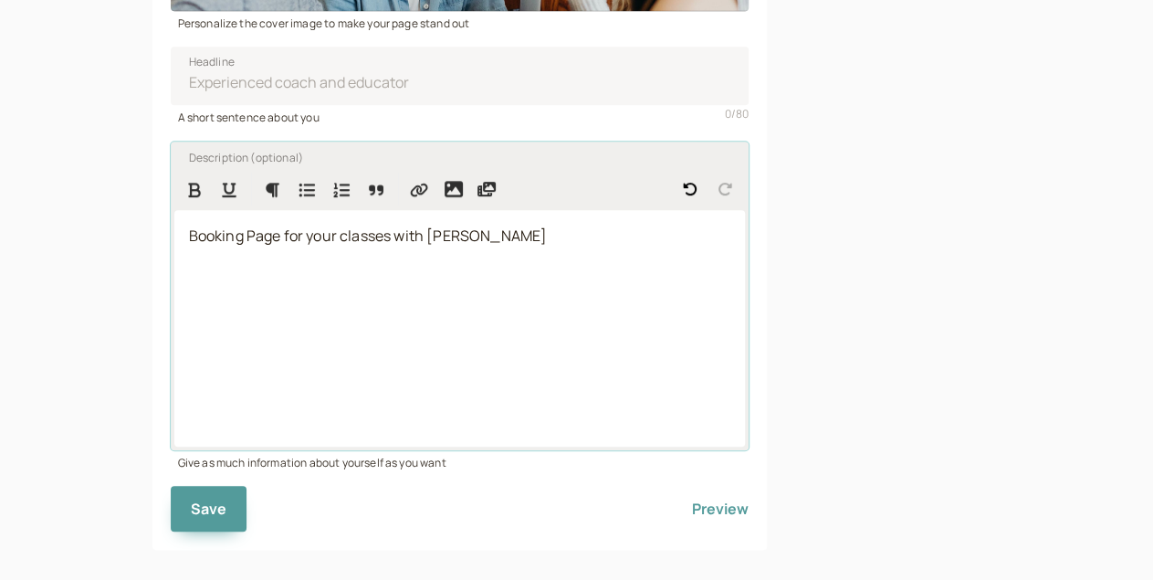
click at [192, 267] on div "Booking Page for your classes with [PERSON_NAME]" at bounding box center [459, 328] width 571 height 236
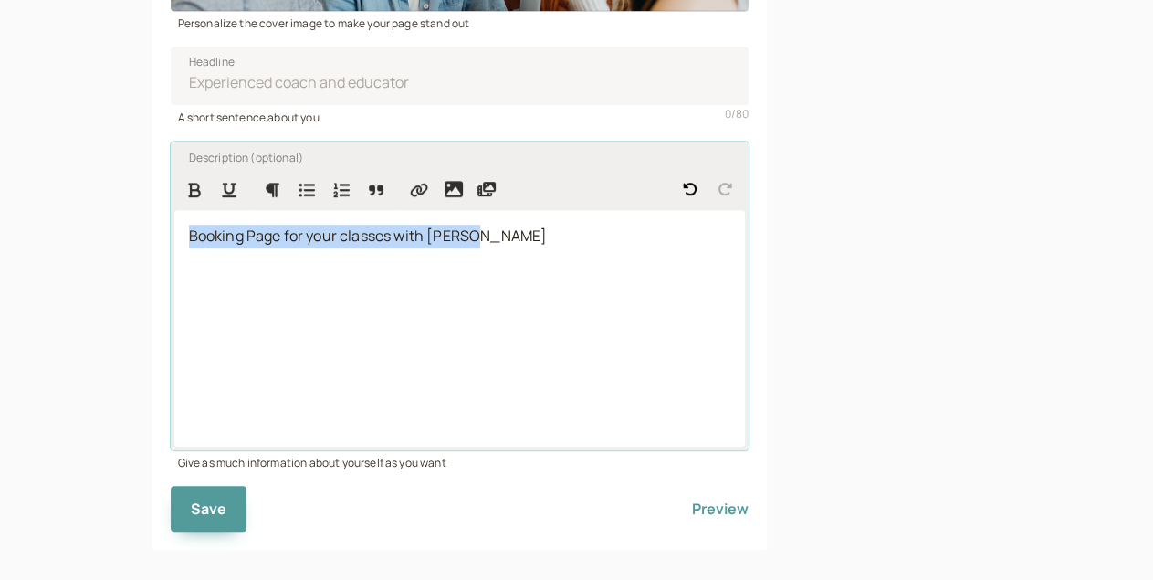
click at [192, 267] on div "Booking Page for your classes with [PERSON_NAME]" at bounding box center [459, 328] width 571 height 236
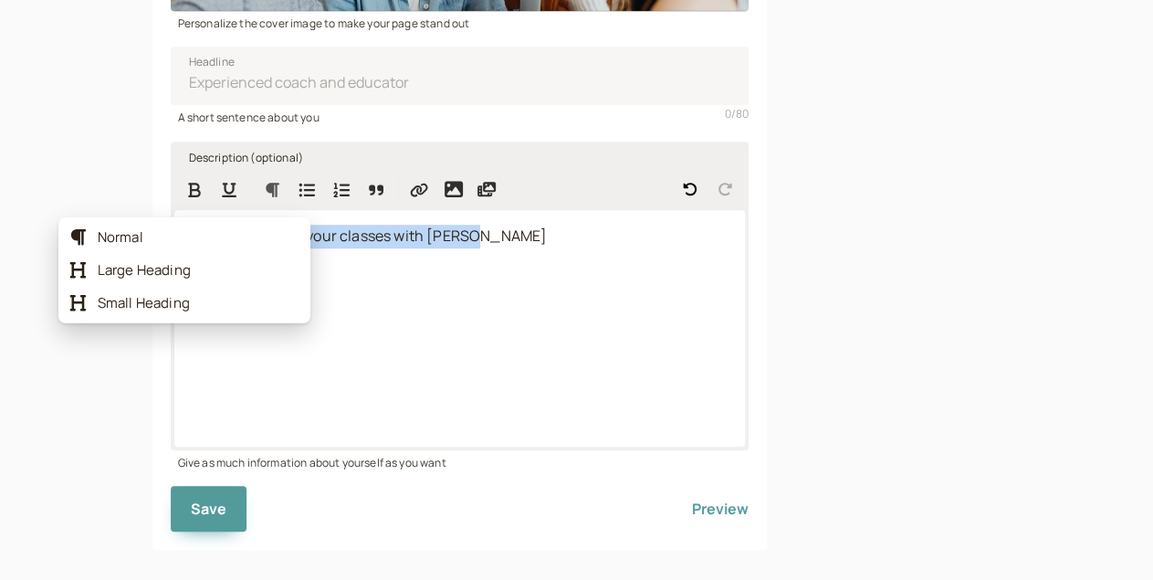
click at [256, 190] on button "Formatting Options" at bounding box center [272, 189] width 33 height 33
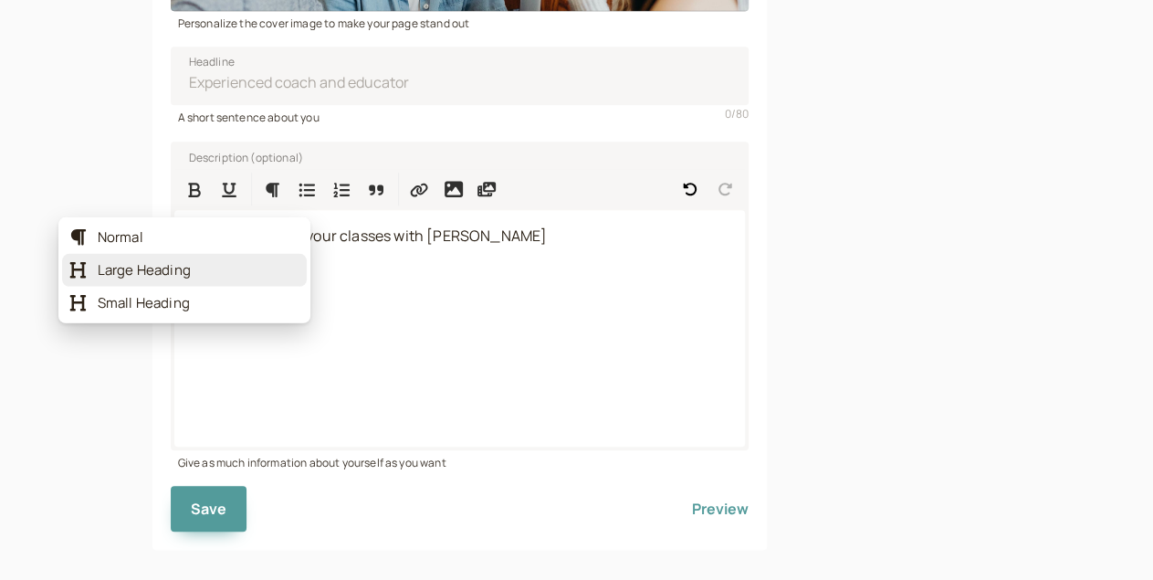
click at [156, 279] on span "Large Heading" at bounding box center [199, 270] width 202 height 18
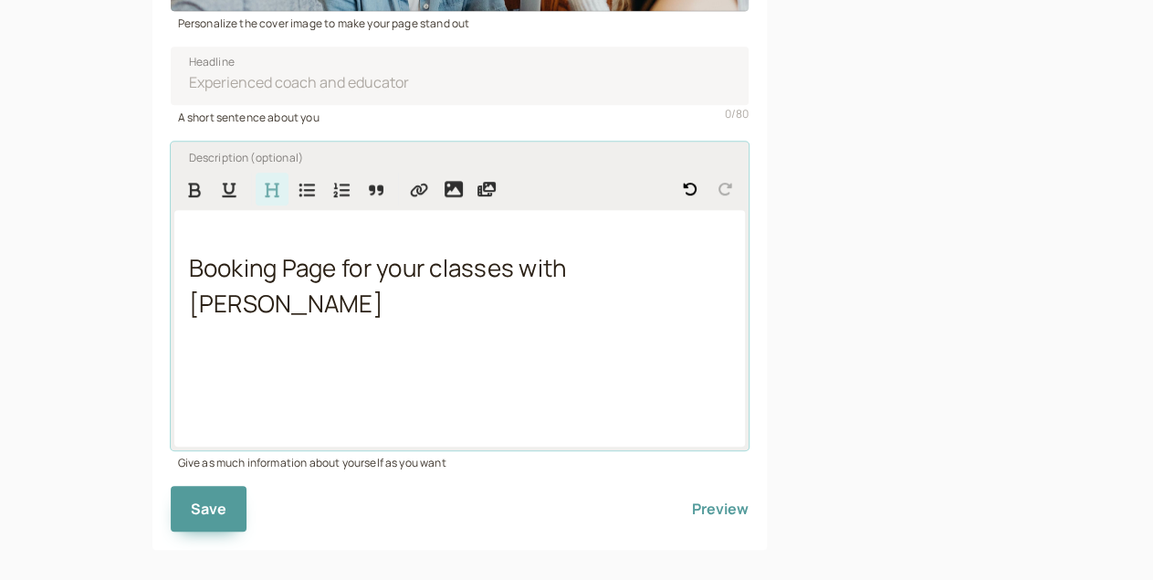
click at [174, 374] on div "Booking Page for your classes with [PERSON_NAME]" at bounding box center [459, 328] width 571 height 236
click at [233, 354] on div "Booking Page for your classes with [PERSON_NAME]" at bounding box center [459, 328] width 571 height 236
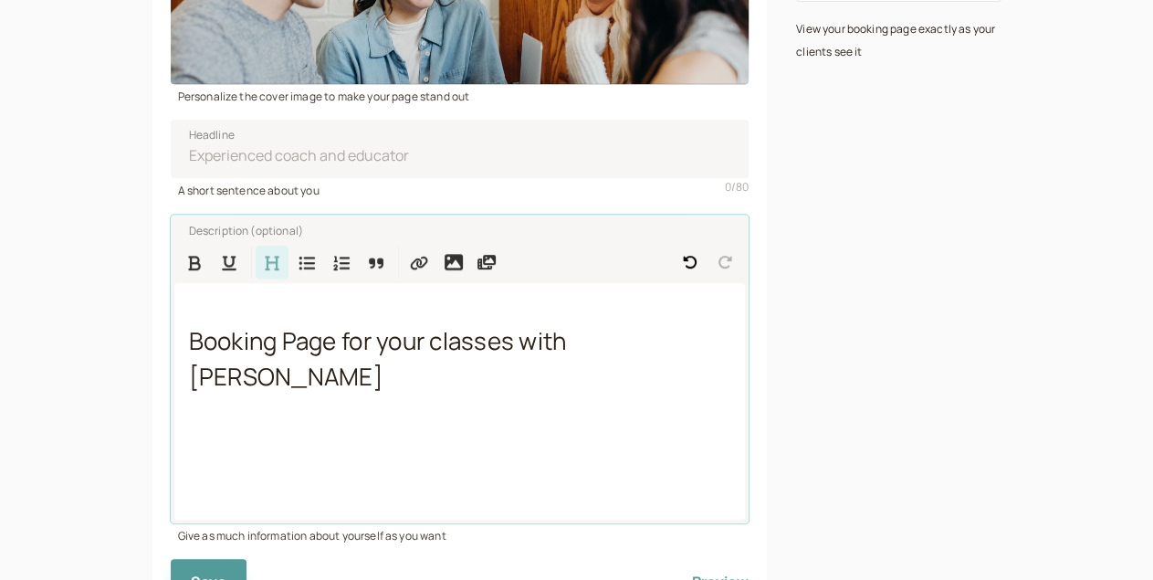
scroll to position [495, 0]
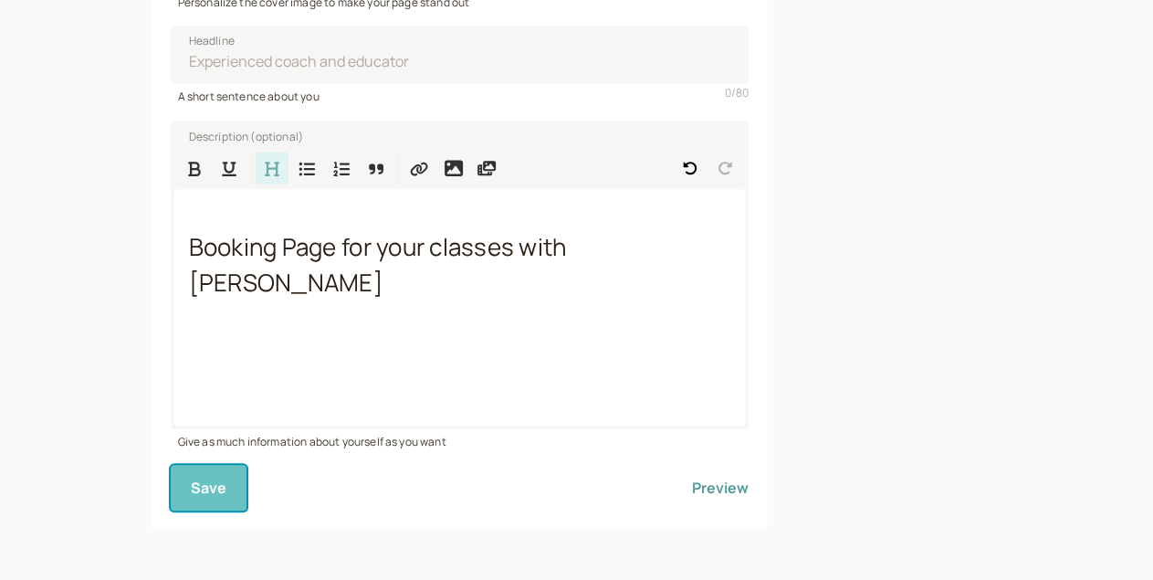
click at [191, 482] on span "Save" at bounding box center [209, 487] width 37 height 20
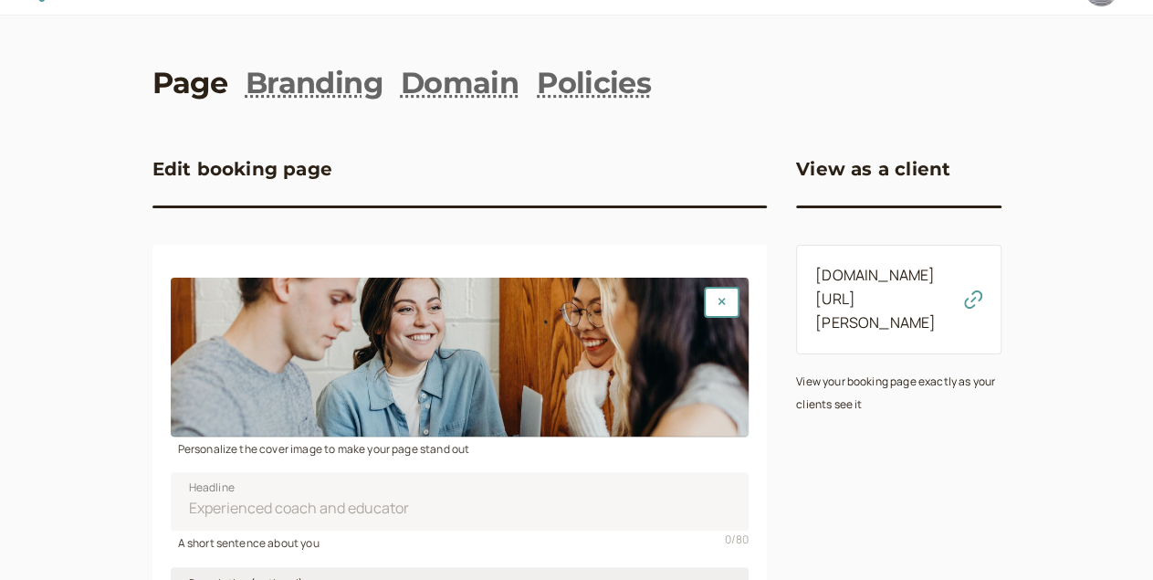
scroll to position [0, 0]
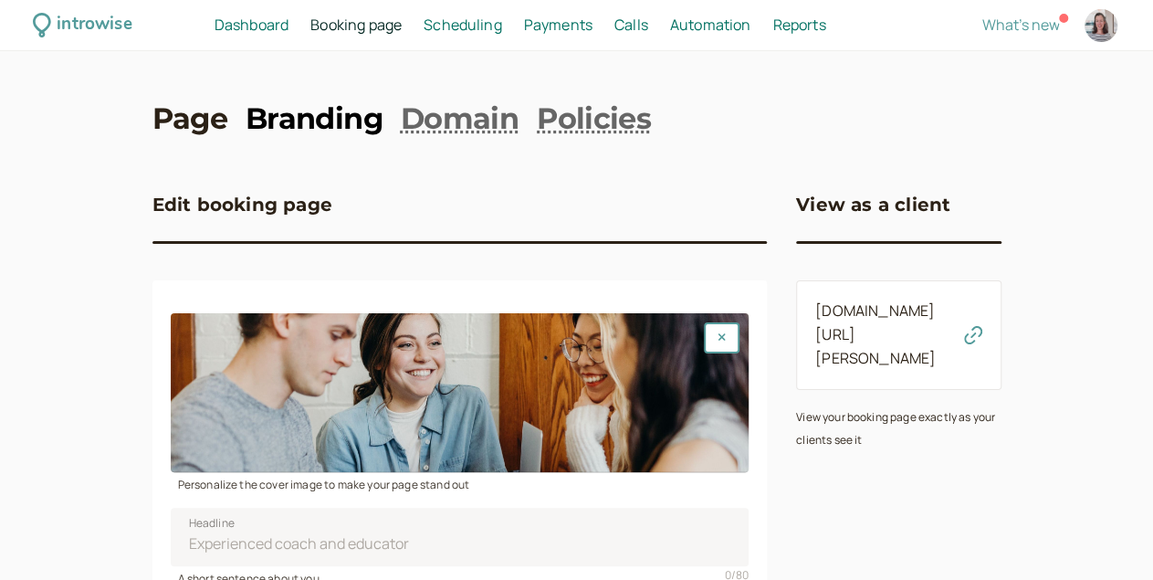
click at [271, 122] on link "Branding" at bounding box center [314, 119] width 137 height 41
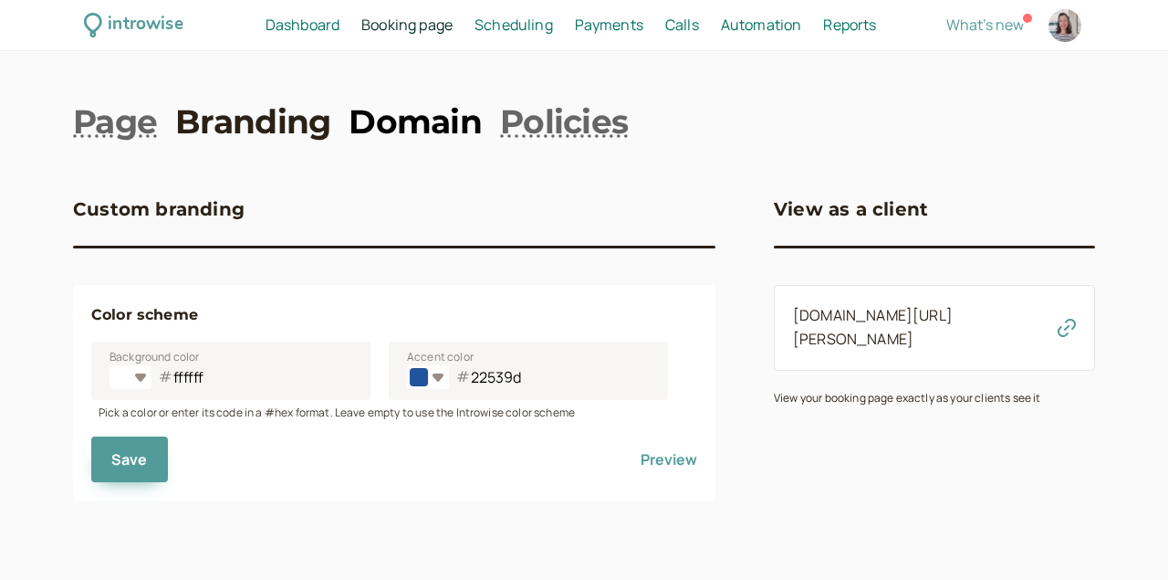
click at [401, 118] on link "Domain" at bounding box center [415, 122] width 133 height 46
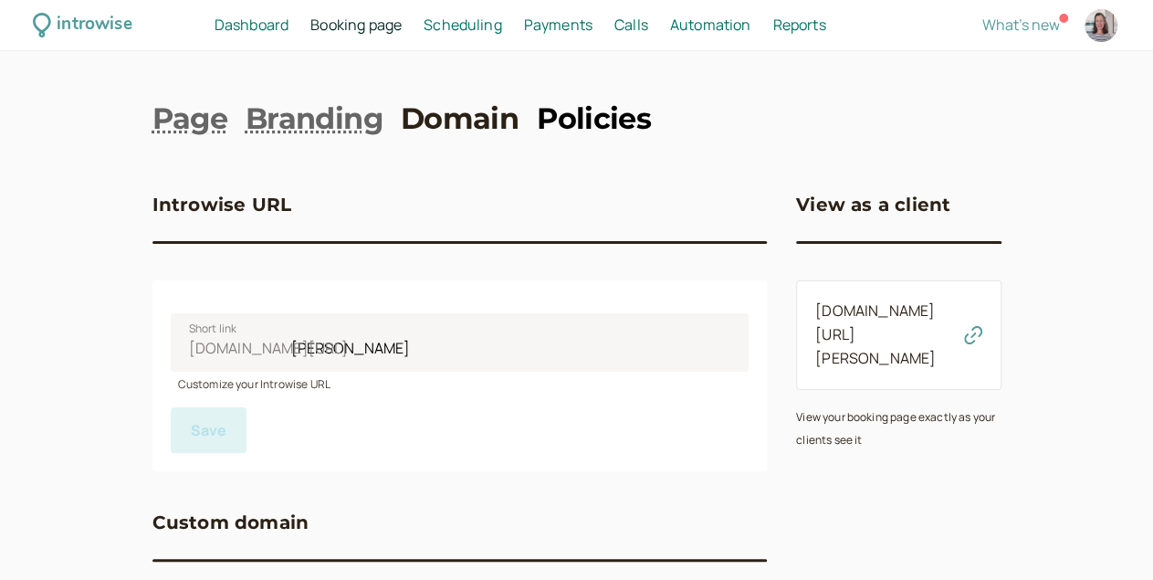
click at [548, 117] on link "Policies" at bounding box center [594, 119] width 114 height 41
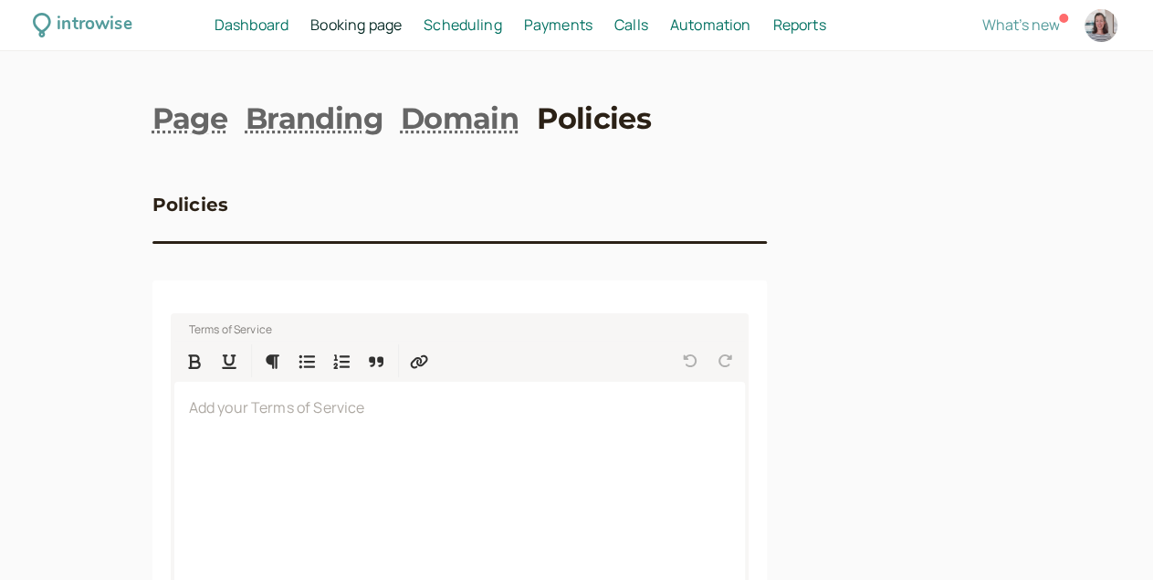
click at [1084, 29] on div at bounding box center [1100, 25] width 33 height 33
select select "Europe/[GEOGRAPHIC_DATA]"
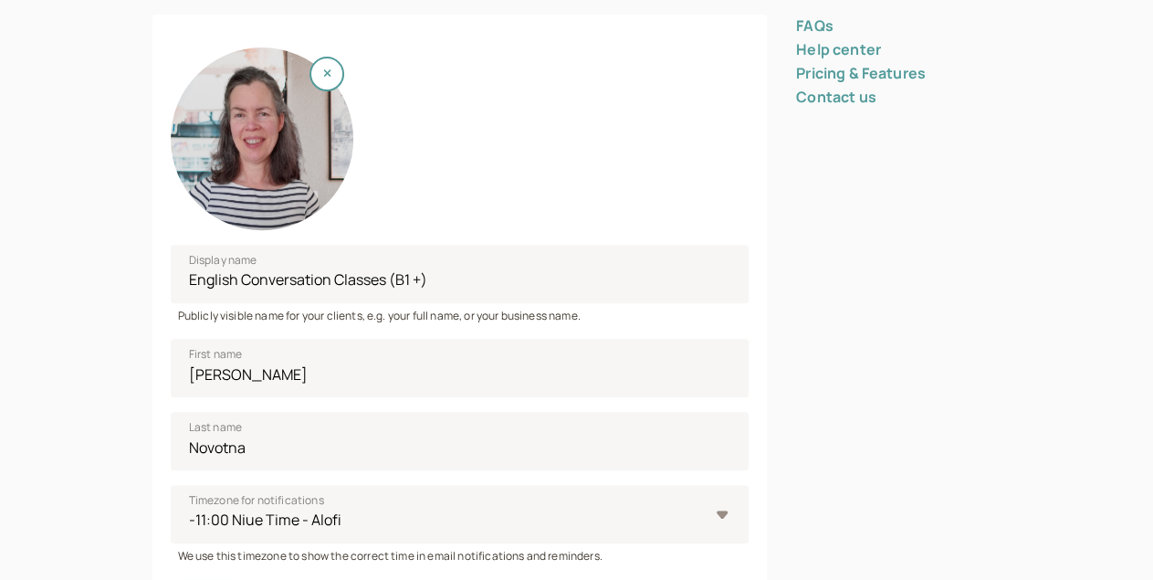
scroll to position [270, 0]
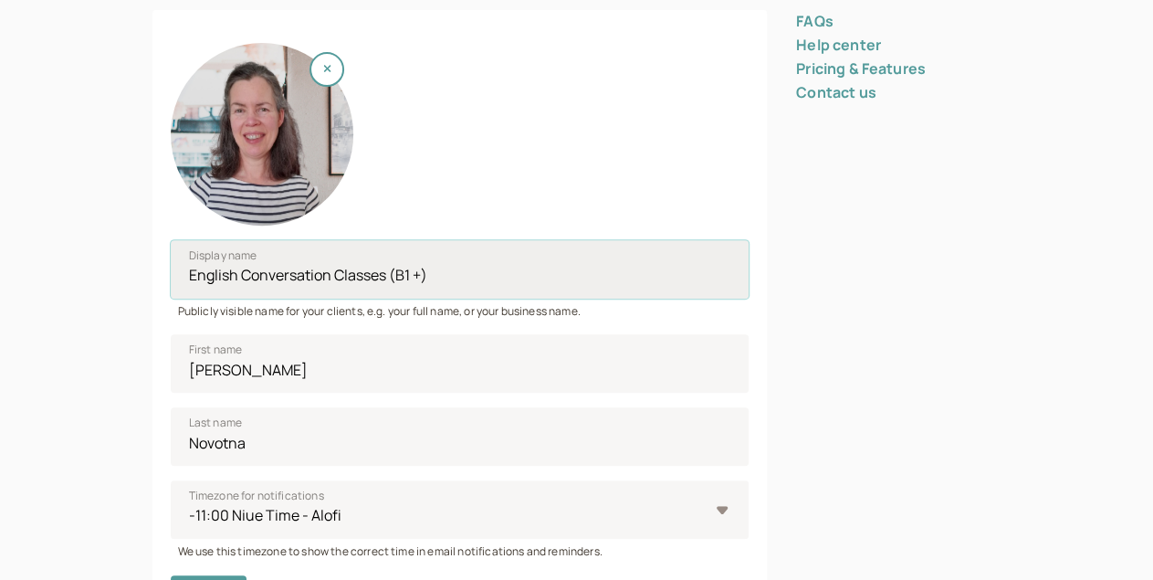
click at [220, 284] on input "English Conversation Classes (B1 +)" at bounding box center [460, 269] width 579 height 58
paste input "Online English Conversation lessons"
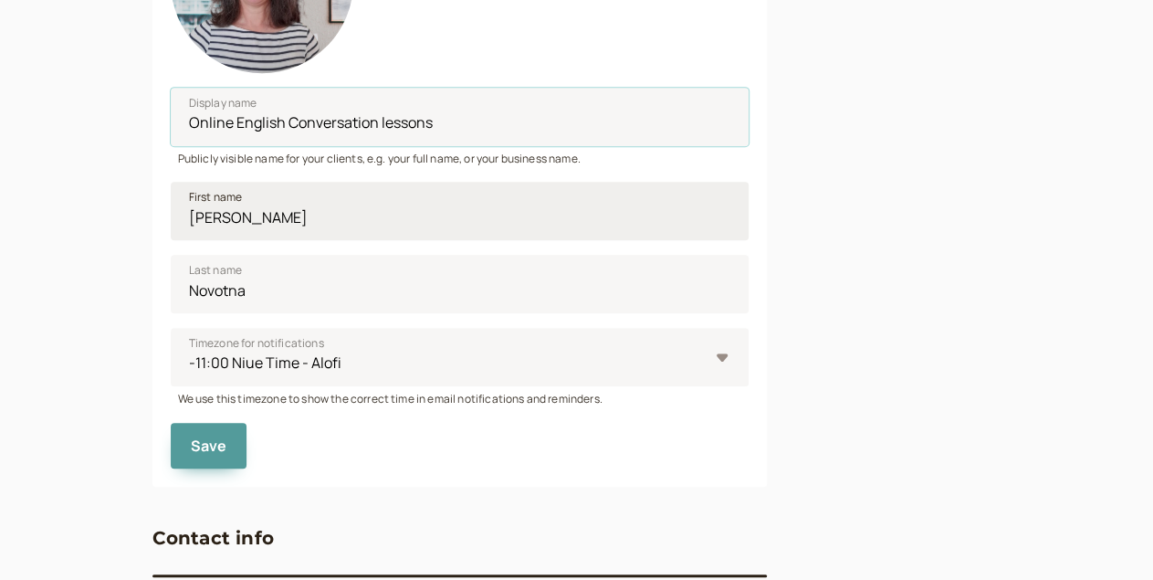
scroll to position [425, 0]
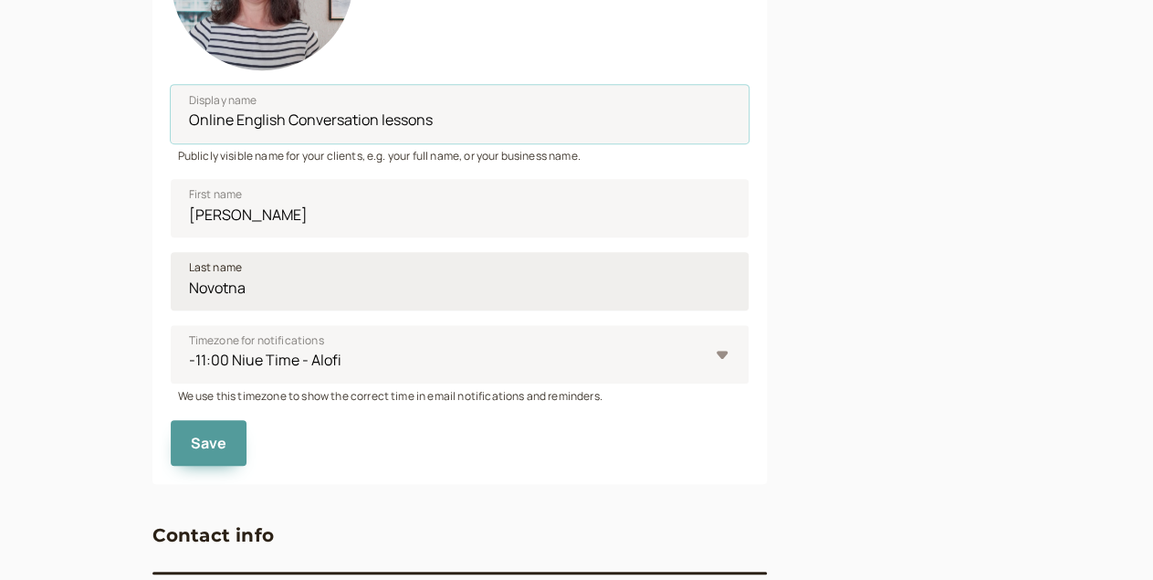
type input "Online English Conversation lessons"
click at [171, 289] on input "Novotna" at bounding box center [460, 281] width 579 height 58
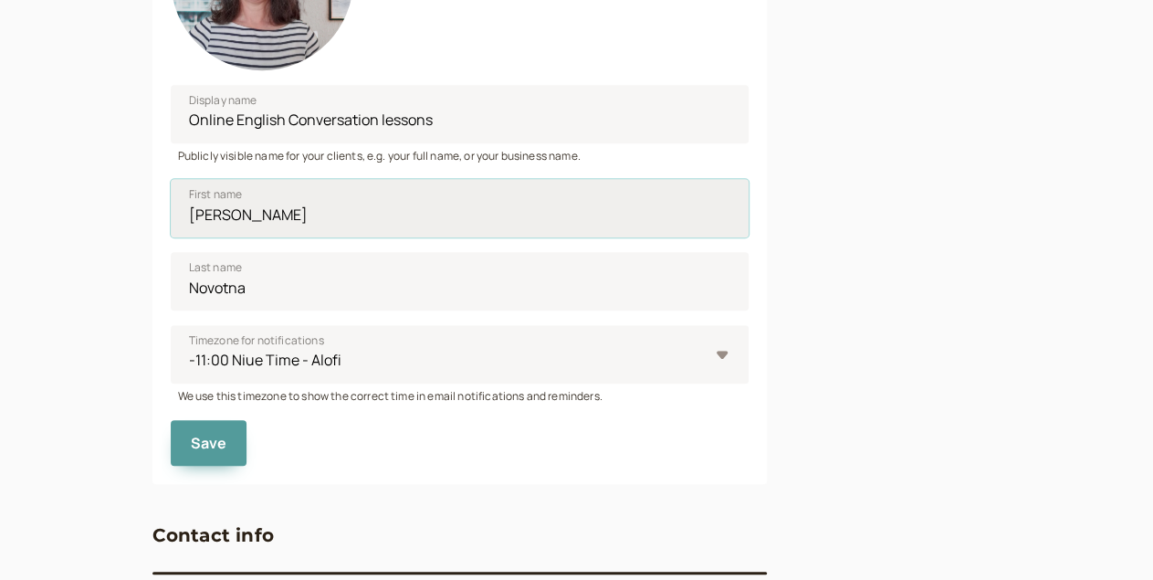
click at [171, 225] on input "[PERSON_NAME]" at bounding box center [460, 208] width 579 height 58
type input "English with"
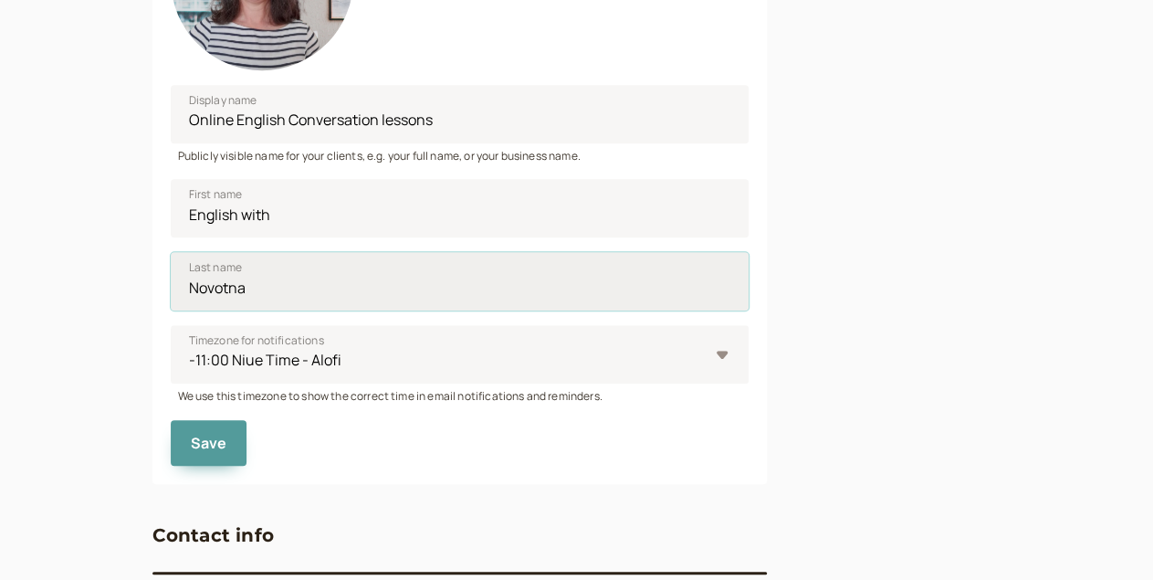
click at [171, 282] on input "Novotna" at bounding box center [460, 281] width 579 height 58
type input "[PERSON_NAME]"
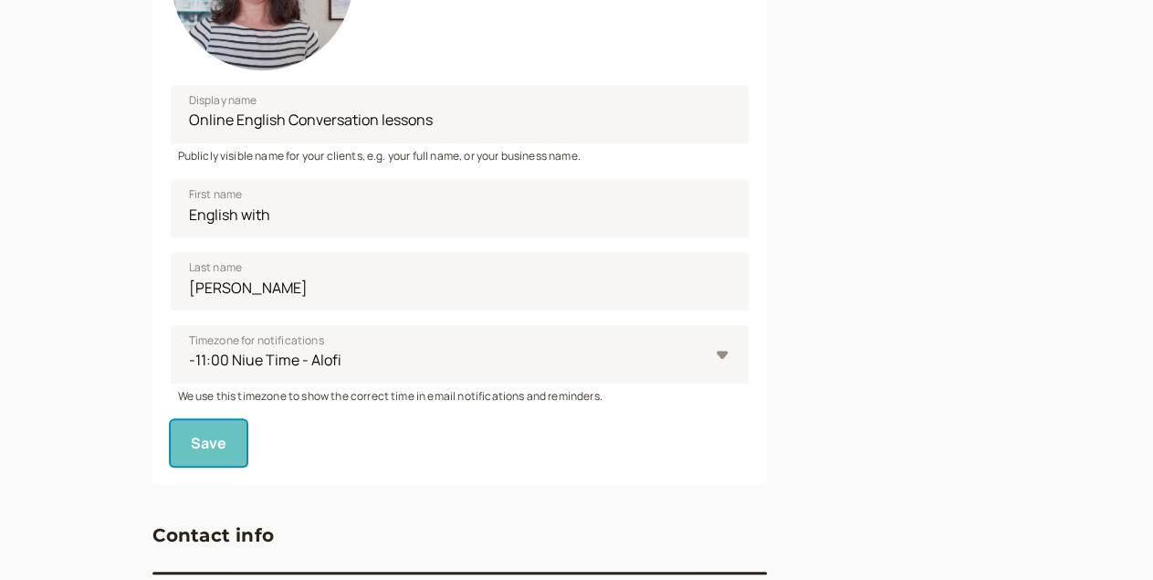
click at [191, 443] on span "Save" at bounding box center [209, 443] width 37 height 20
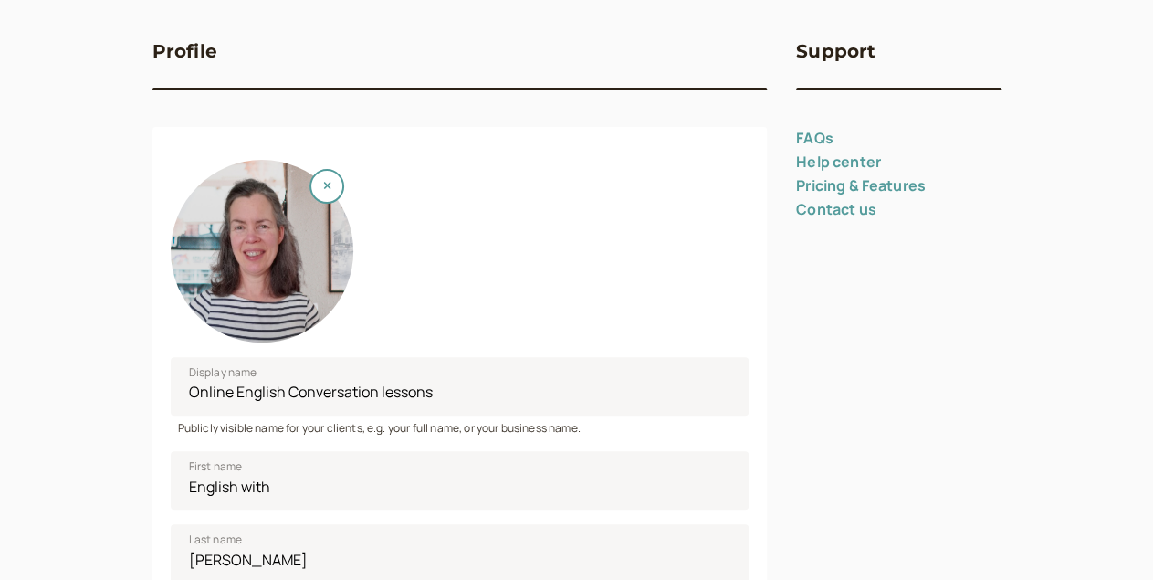
scroll to position [0, 0]
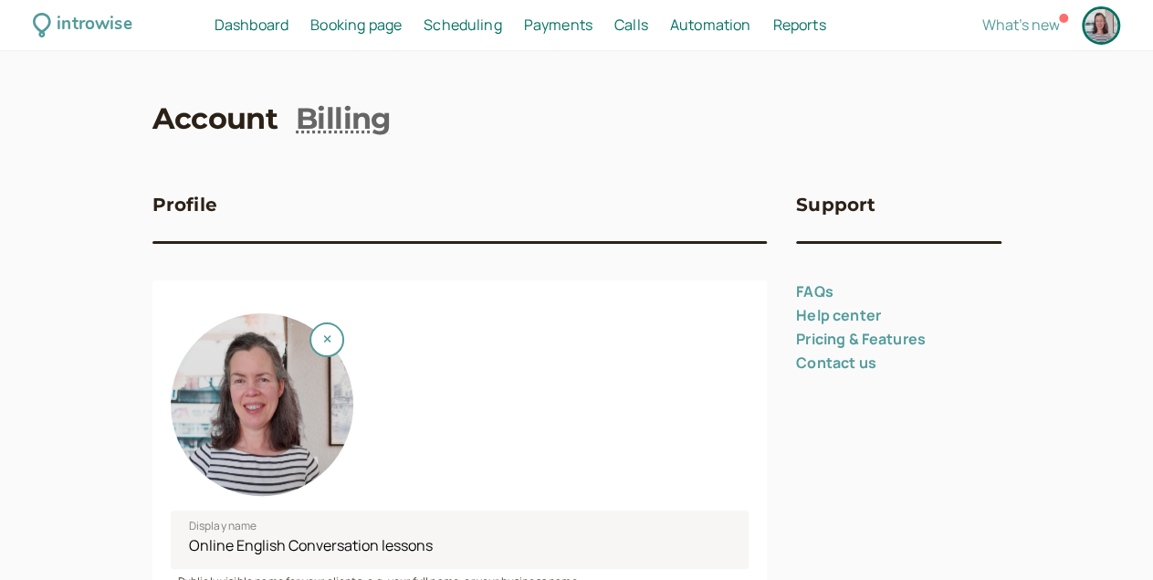
click at [288, 25] on span "Dashboard" at bounding box center [251, 25] width 74 height 20
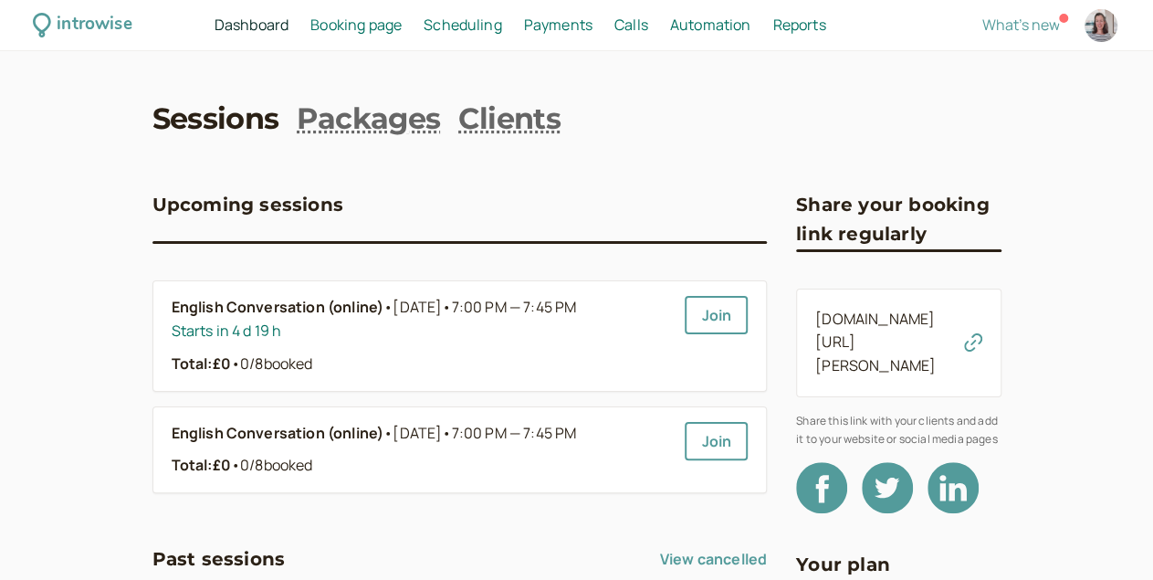
click at [397, 26] on span "Booking page" at bounding box center [355, 25] width 91 height 20
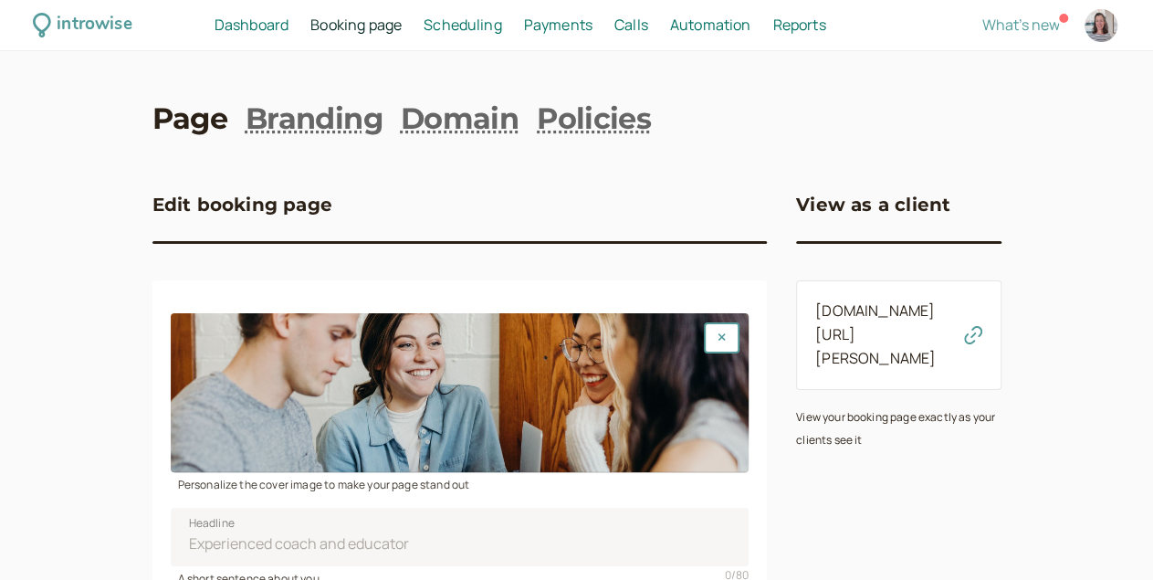
click at [841, 309] on link "[DOMAIN_NAME][URL][PERSON_NAME]" at bounding box center [875, 334] width 120 height 68
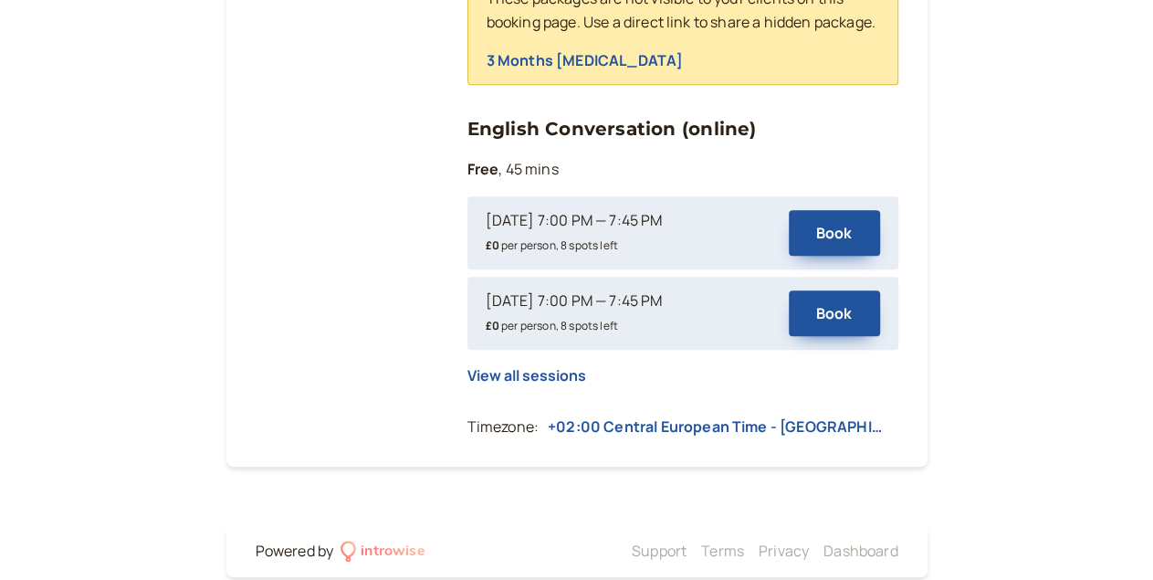
scroll to position [767, 0]
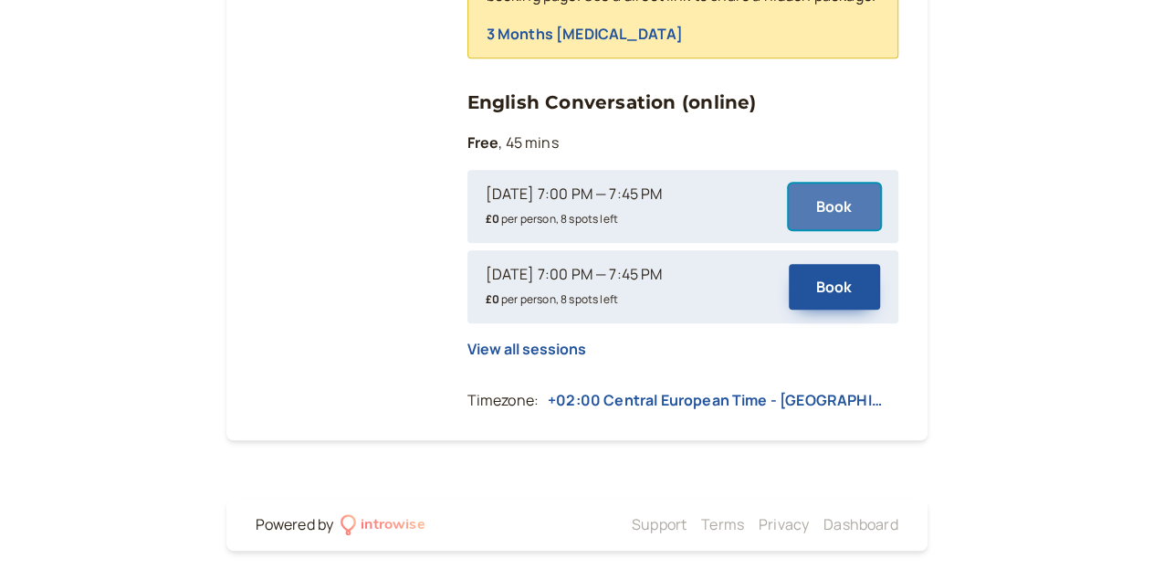
click at [829, 200] on button "Book" at bounding box center [834, 206] width 91 height 46
